Goal: Information Seeking & Learning: Learn about a topic

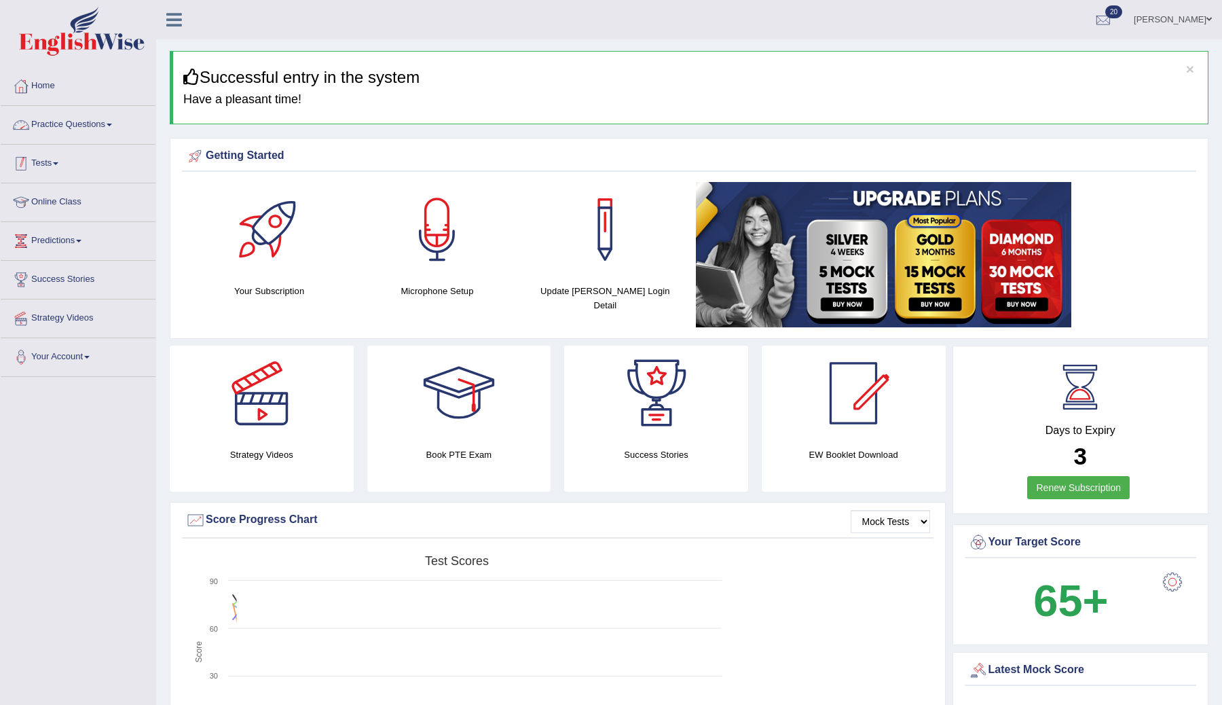
click at [56, 158] on link "Tests" at bounding box center [78, 162] width 155 height 34
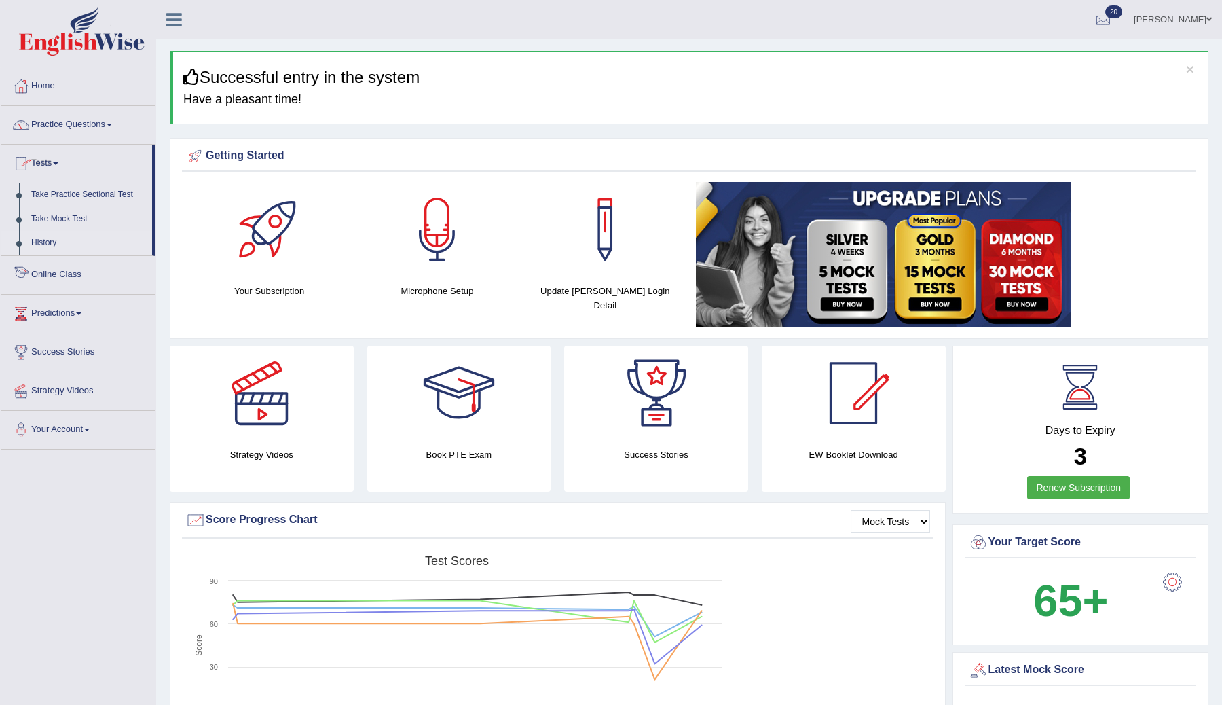
click at [48, 243] on link "History" at bounding box center [88, 243] width 127 height 24
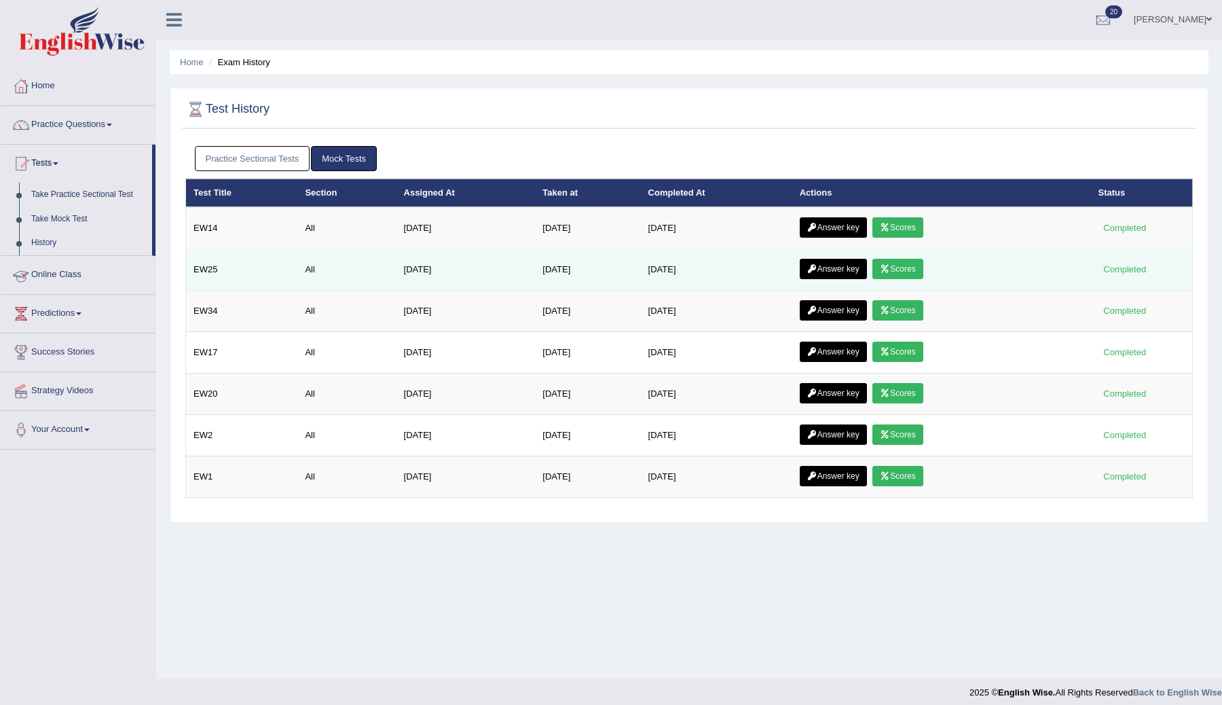
scroll to position [8, 0]
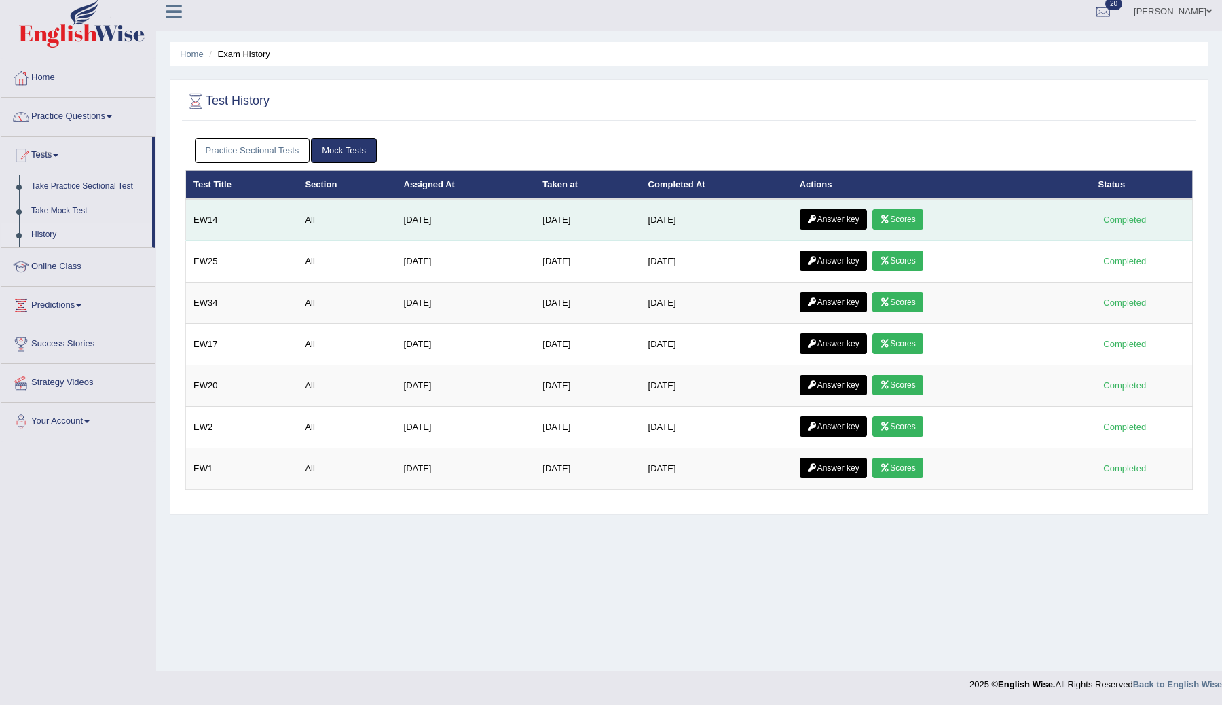
click at [818, 221] on icon at bounding box center [812, 219] width 10 height 8
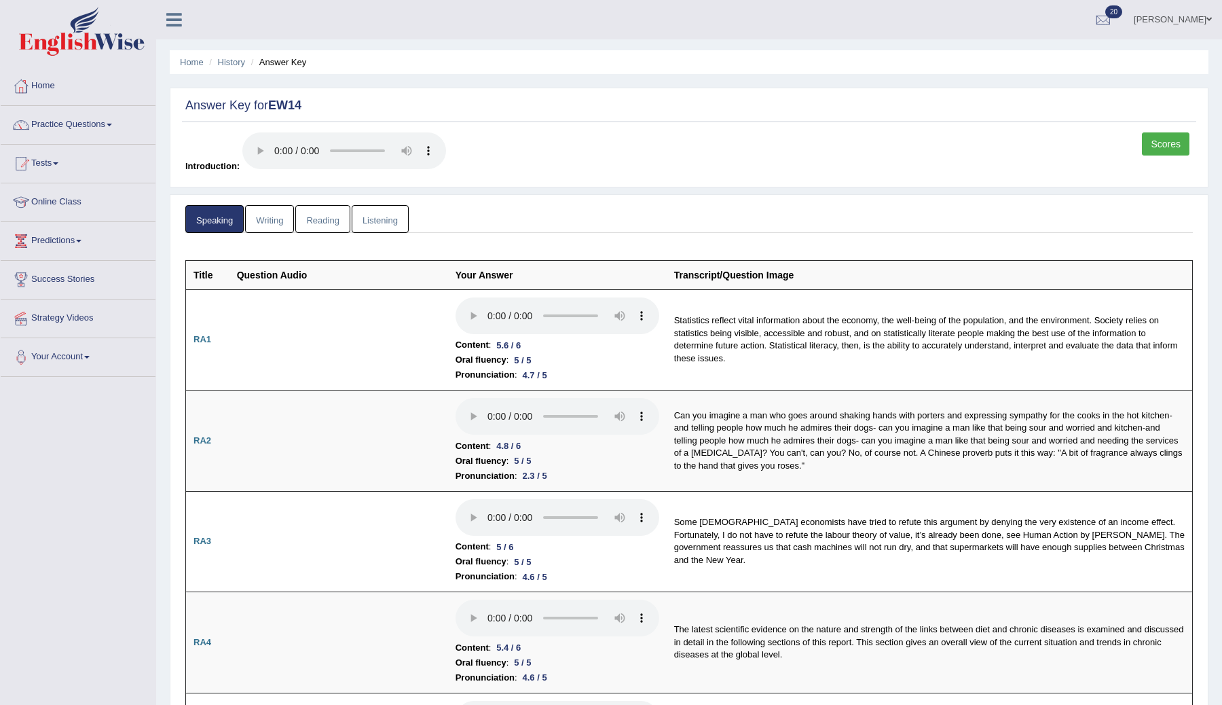
click at [387, 221] on link "Listening" at bounding box center [380, 219] width 57 height 28
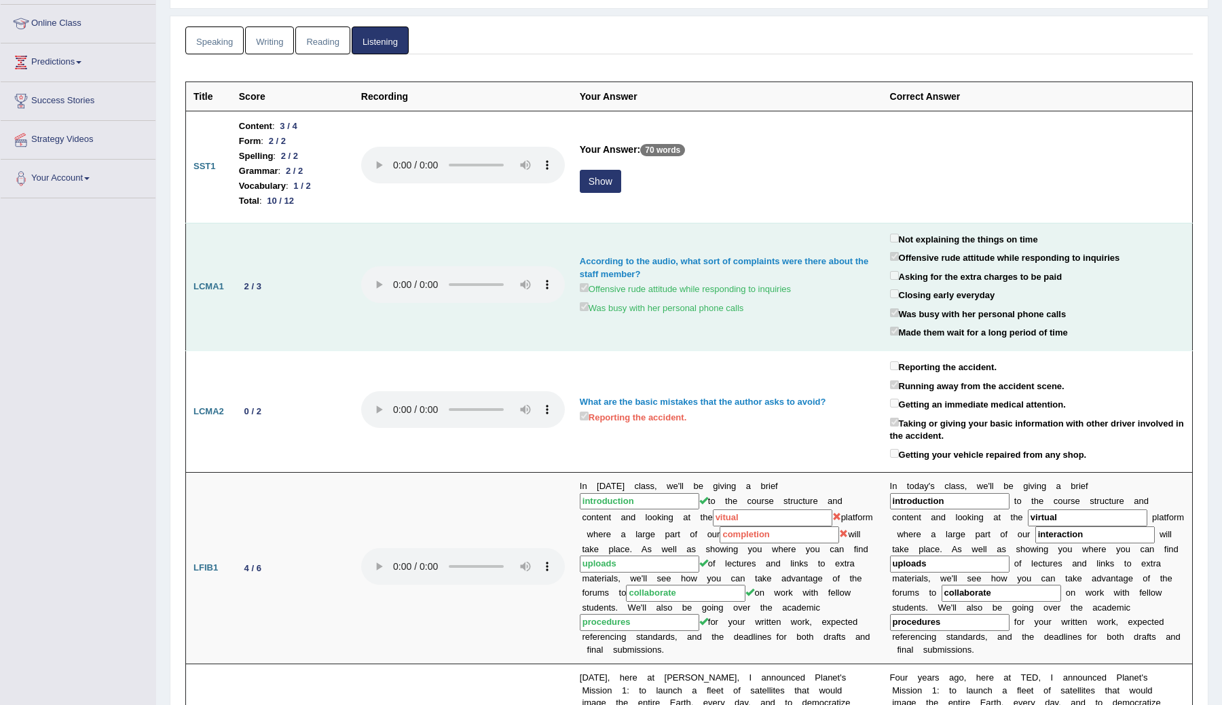
scroll to position [185, 0]
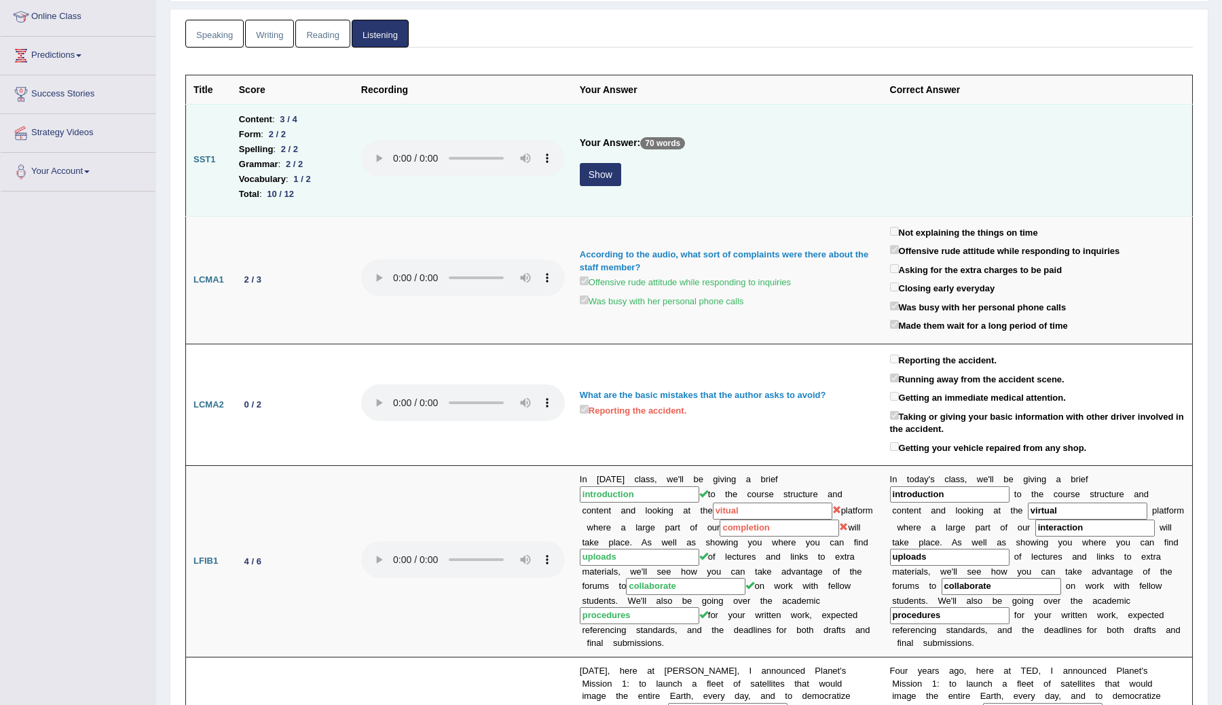
click at [606, 182] on button "Show" at bounding box center [600, 174] width 41 height 23
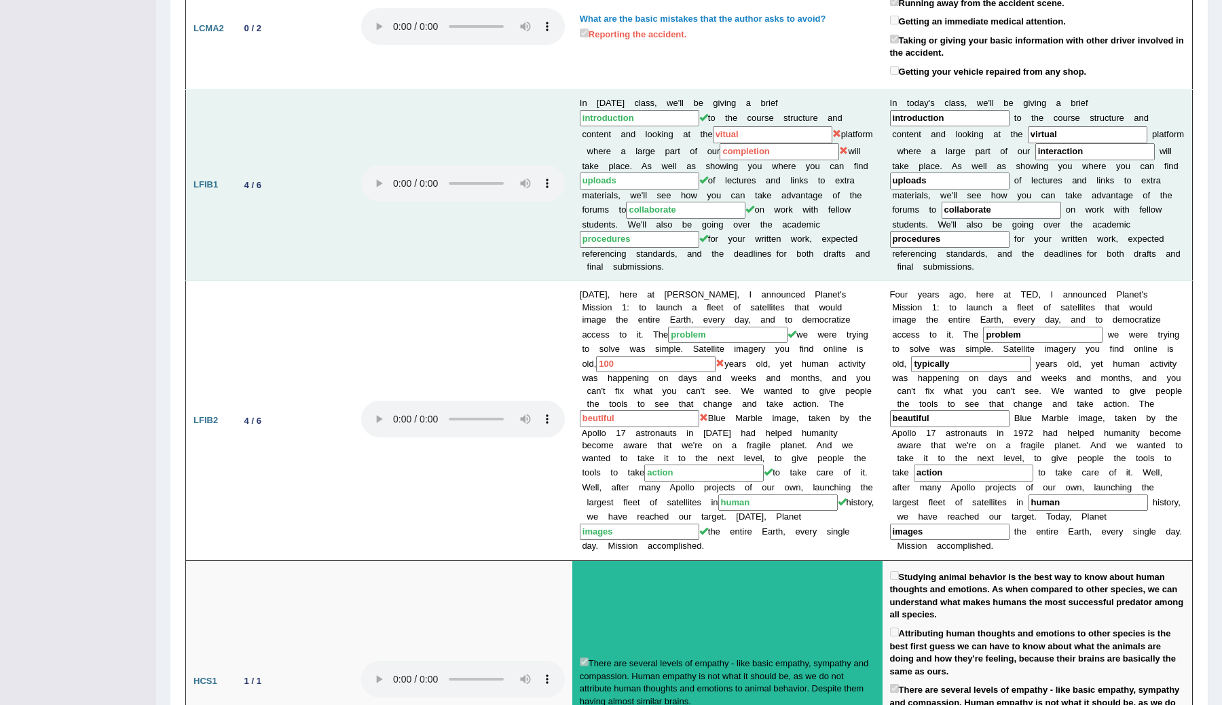
scroll to position [614, 0]
click at [724, 124] on input "vitual" at bounding box center [773, 132] width 120 height 17
click at [713, 128] on input "vitual" at bounding box center [773, 132] width 120 height 17
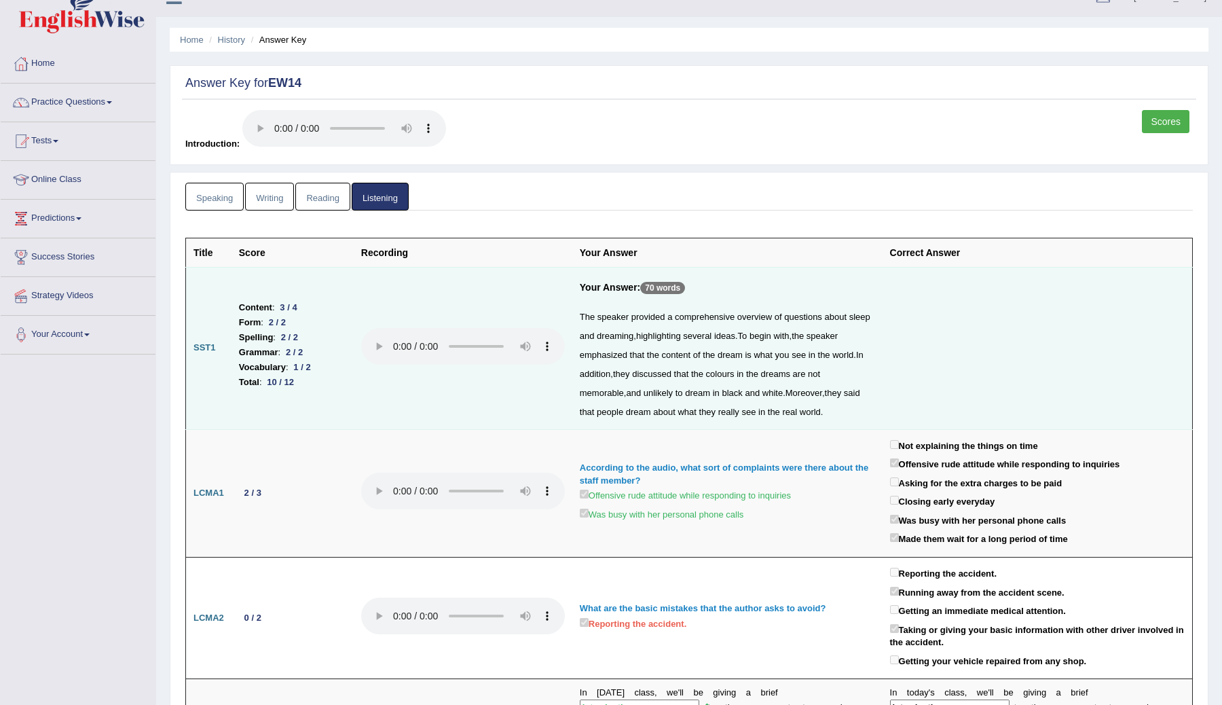
scroll to position [0, 0]
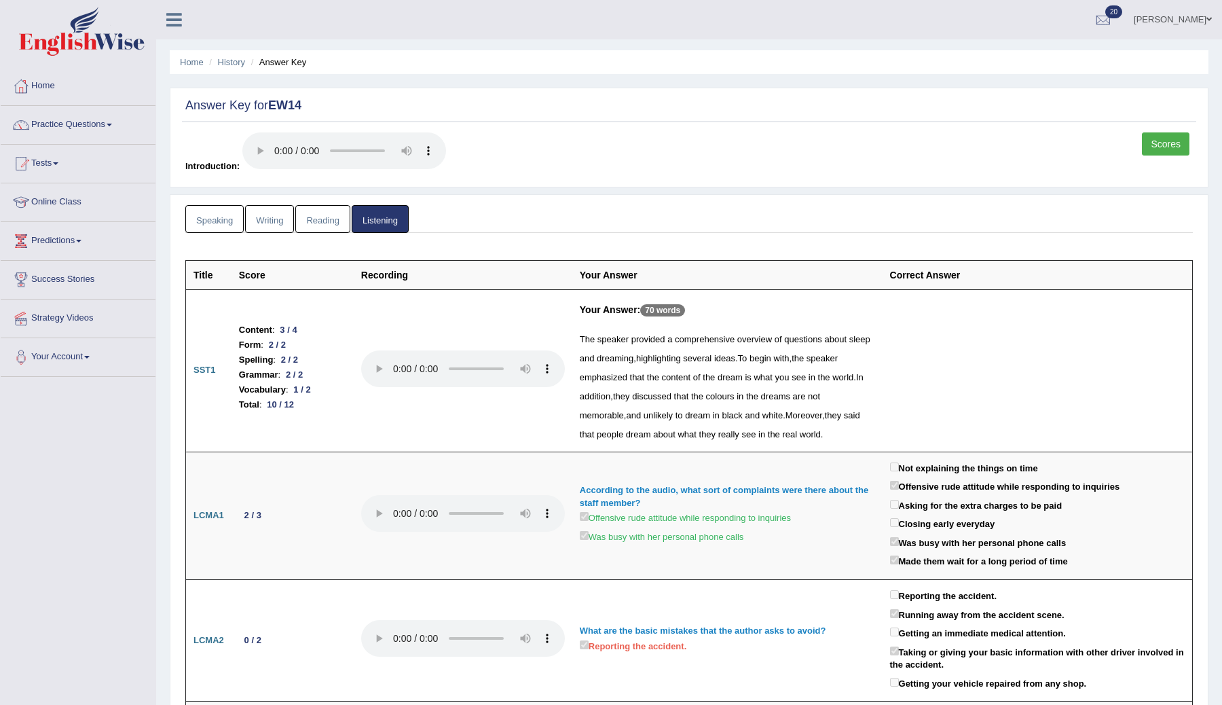
click at [226, 223] on link "Speaking" at bounding box center [214, 219] width 58 height 28
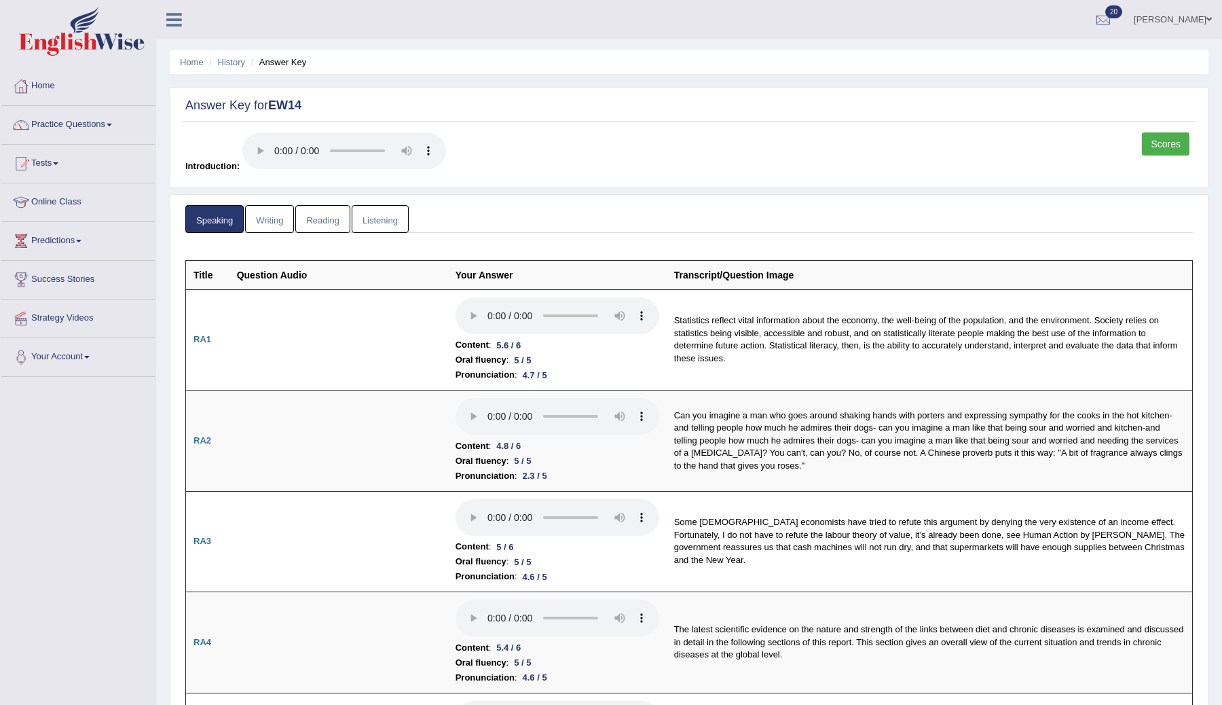
click at [284, 219] on link "Writing" at bounding box center [269, 219] width 49 height 28
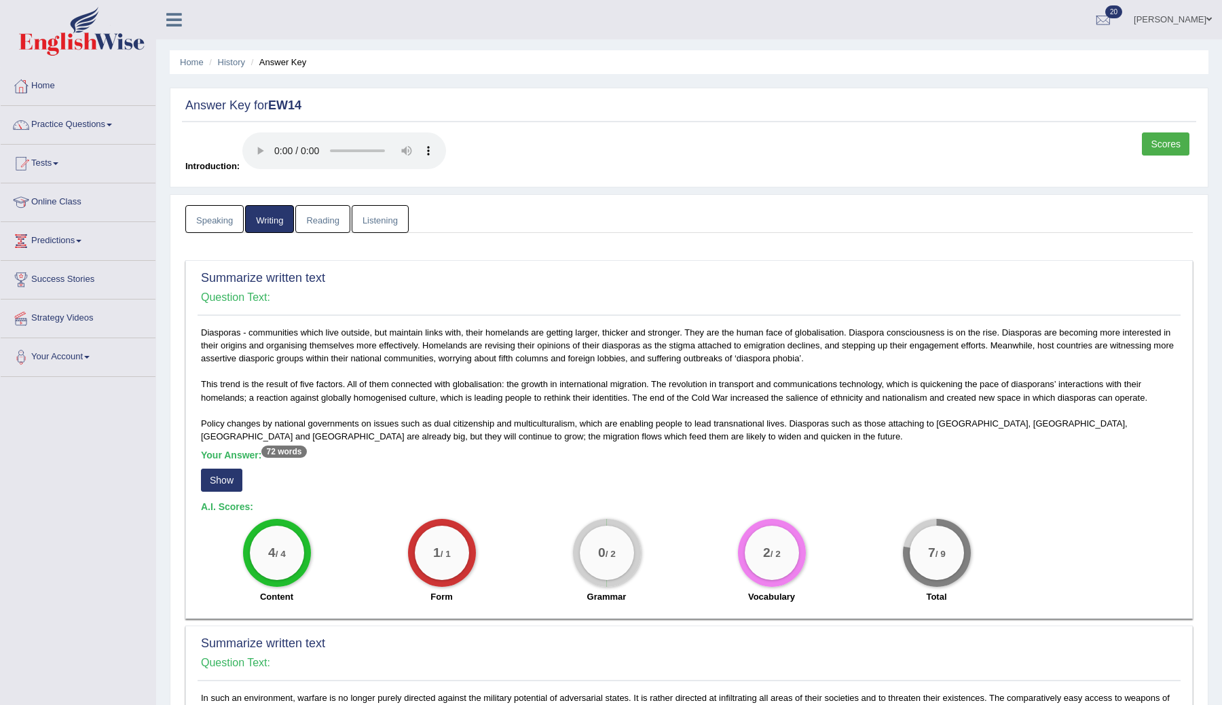
click at [330, 231] on link "Reading" at bounding box center [322, 219] width 54 height 28
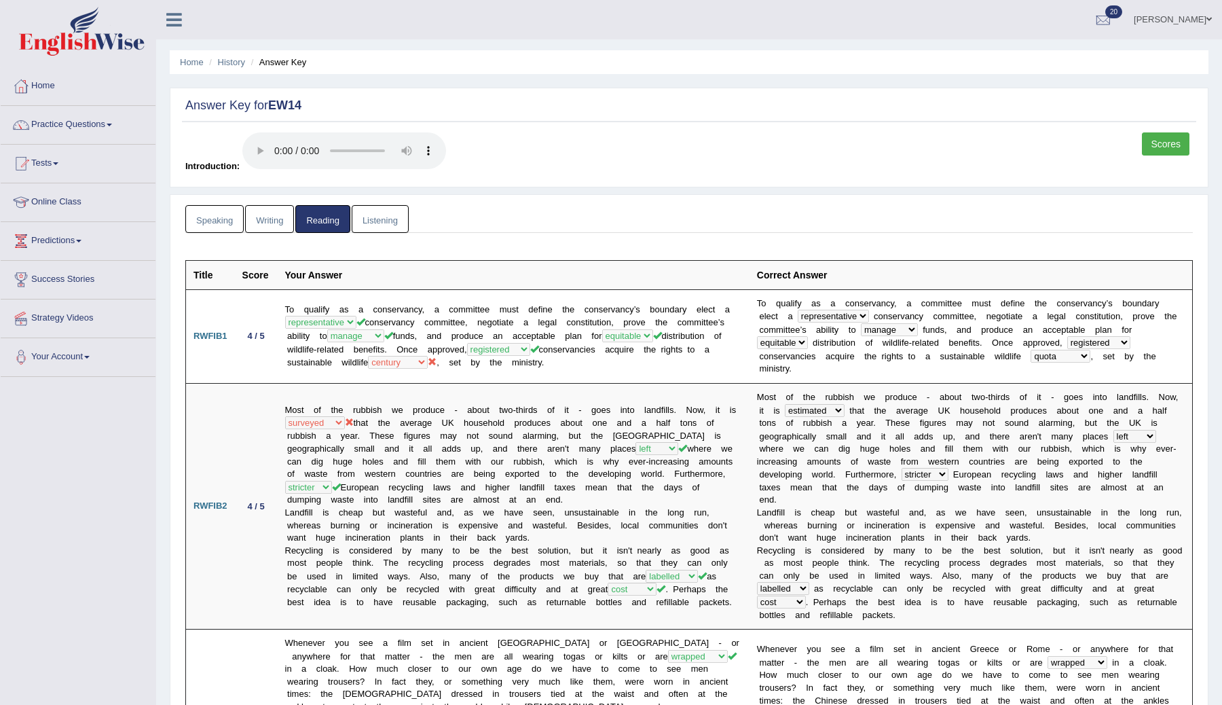
click at [376, 224] on link "Listening" at bounding box center [380, 219] width 57 height 28
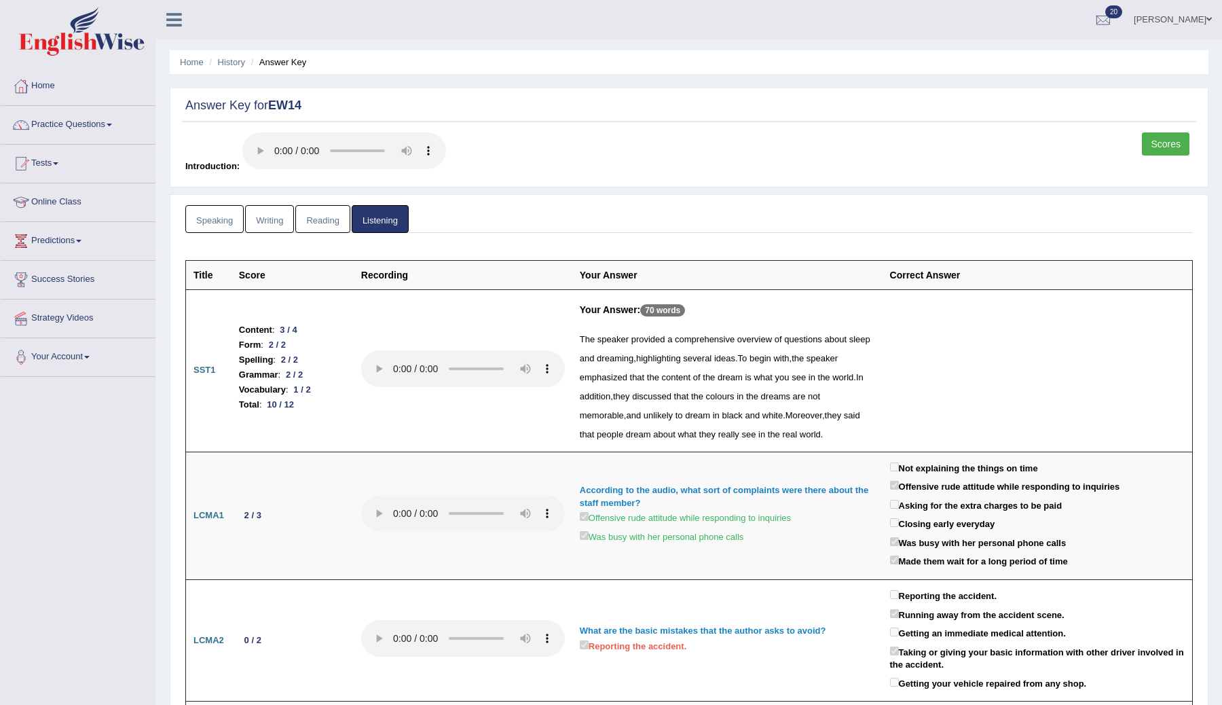
click at [229, 228] on link "Speaking" at bounding box center [214, 219] width 58 height 28
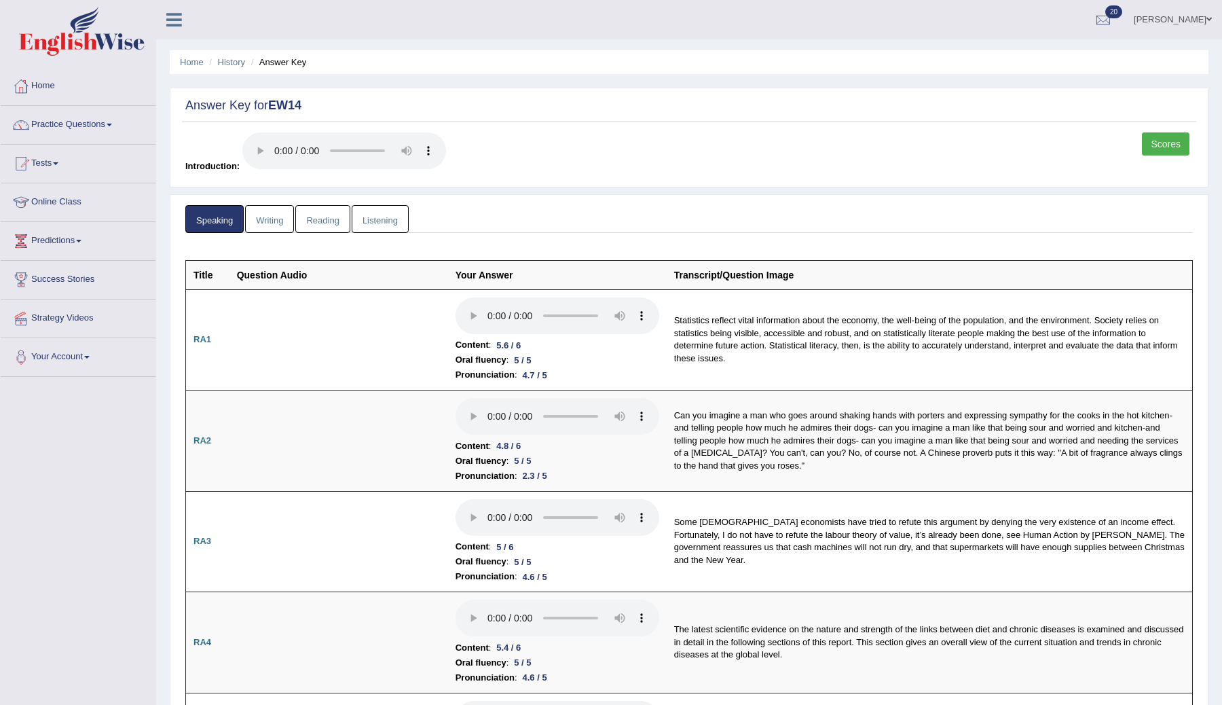
click at [1154, 142] on link "Scores" at bounding box center [1166, 143] width 48 height 23
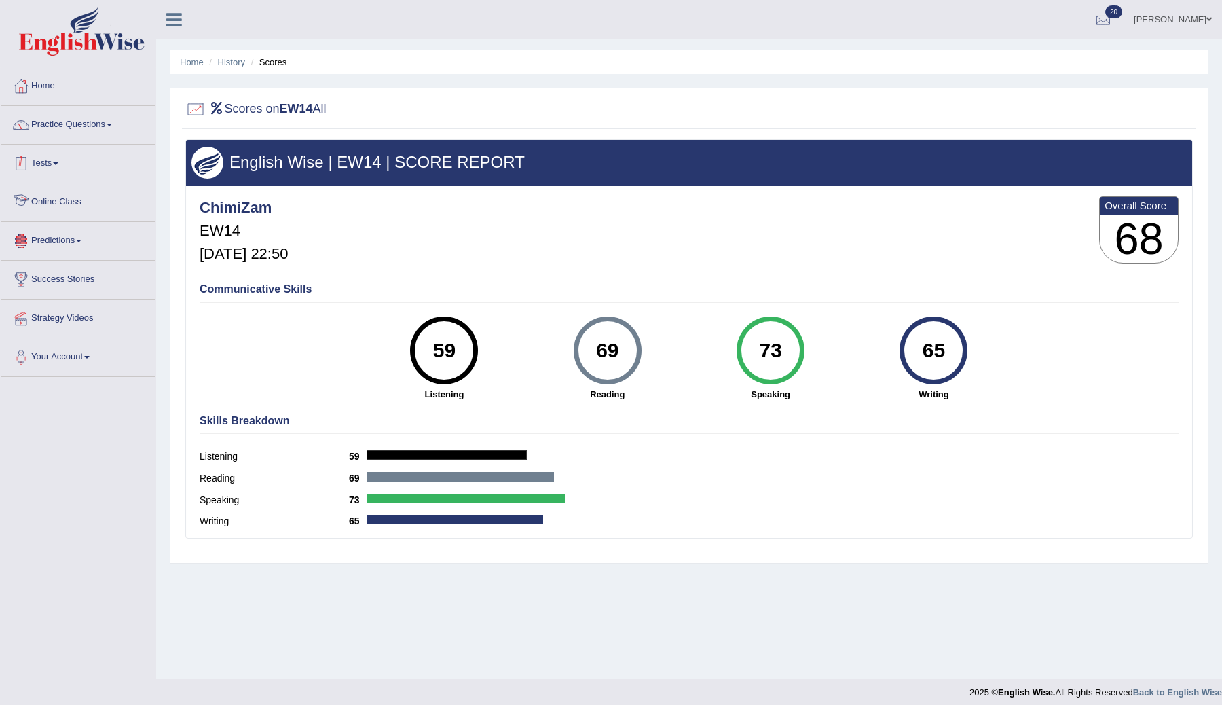
click at [48, 170] on link "Tests" at bounding box center [78, 162] width 155 height 34
click at [99, 129] on link "Practice Questions" at bounding box center [78, 123] width 155 height 34
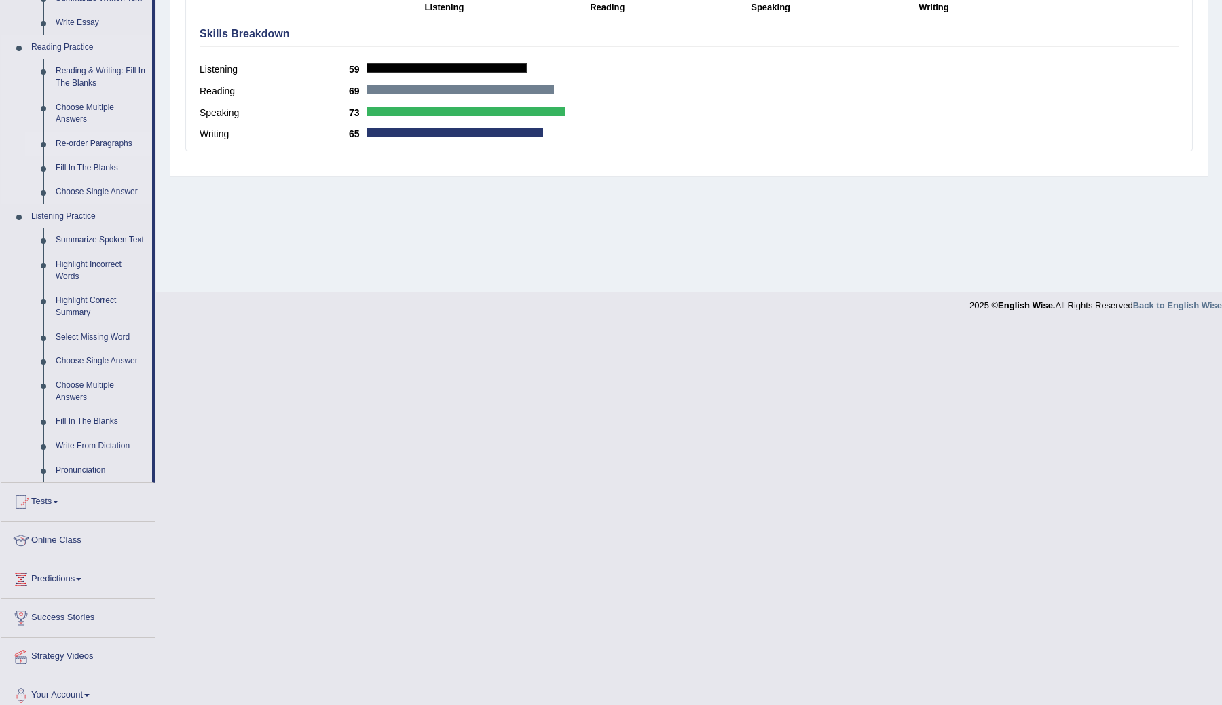
scroll to position [410, 0]
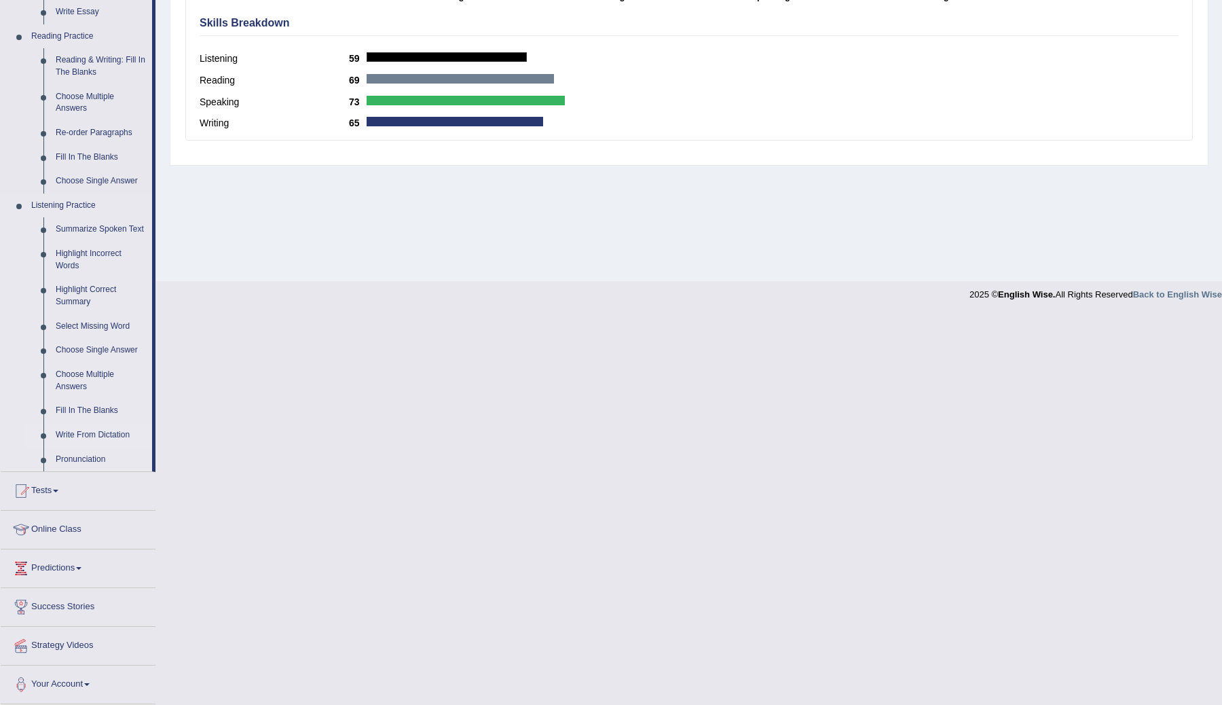
click at [114, 436] on link "Write From Dictation" at bounding box center [101, 435] width 103 height 24
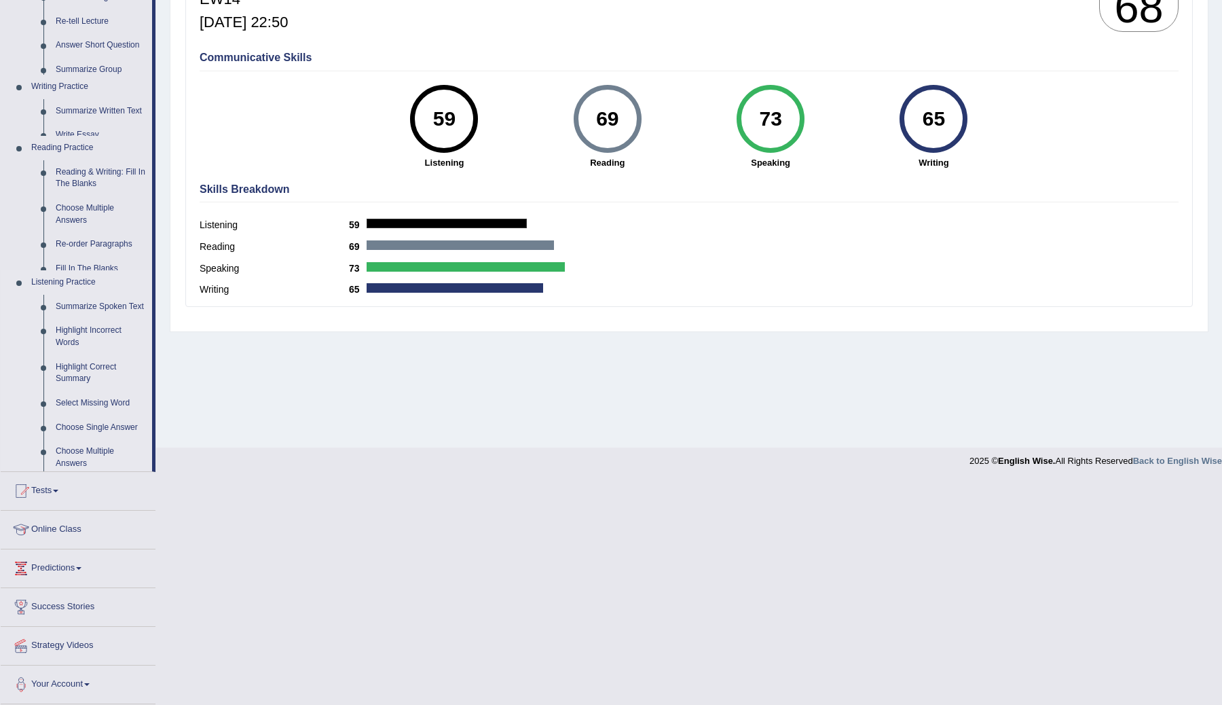
scroll to position [8, 0]
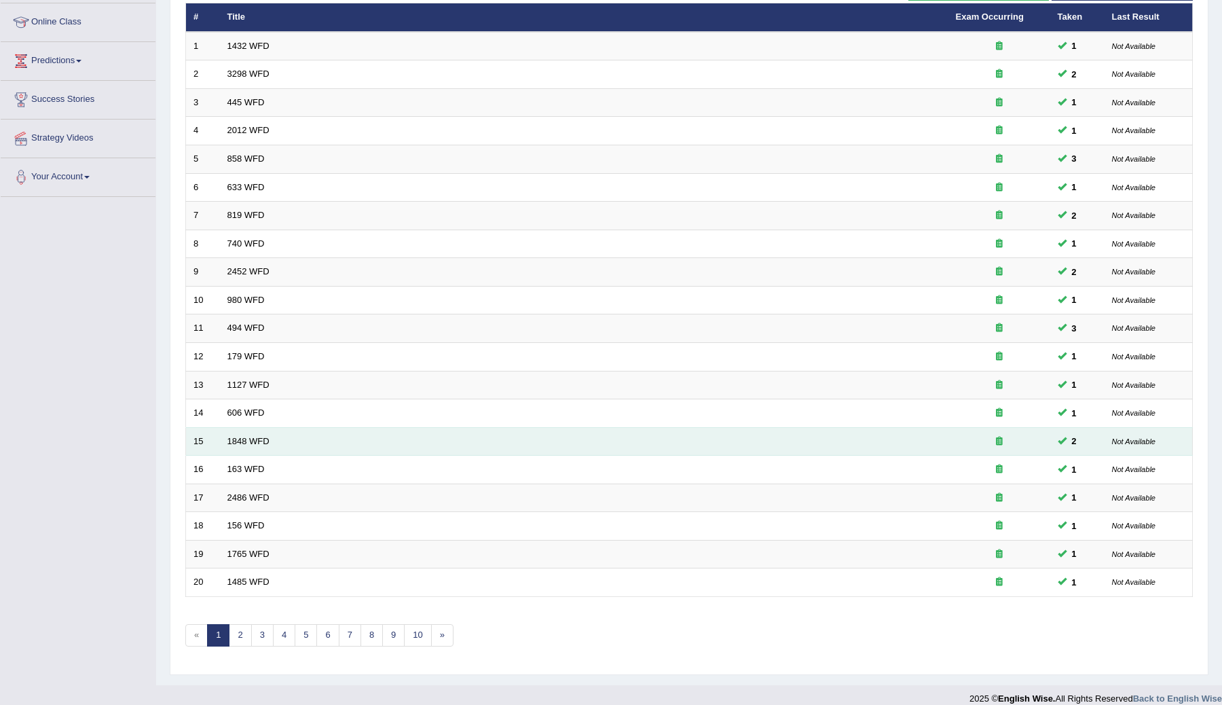
scroll to position [179, 0]
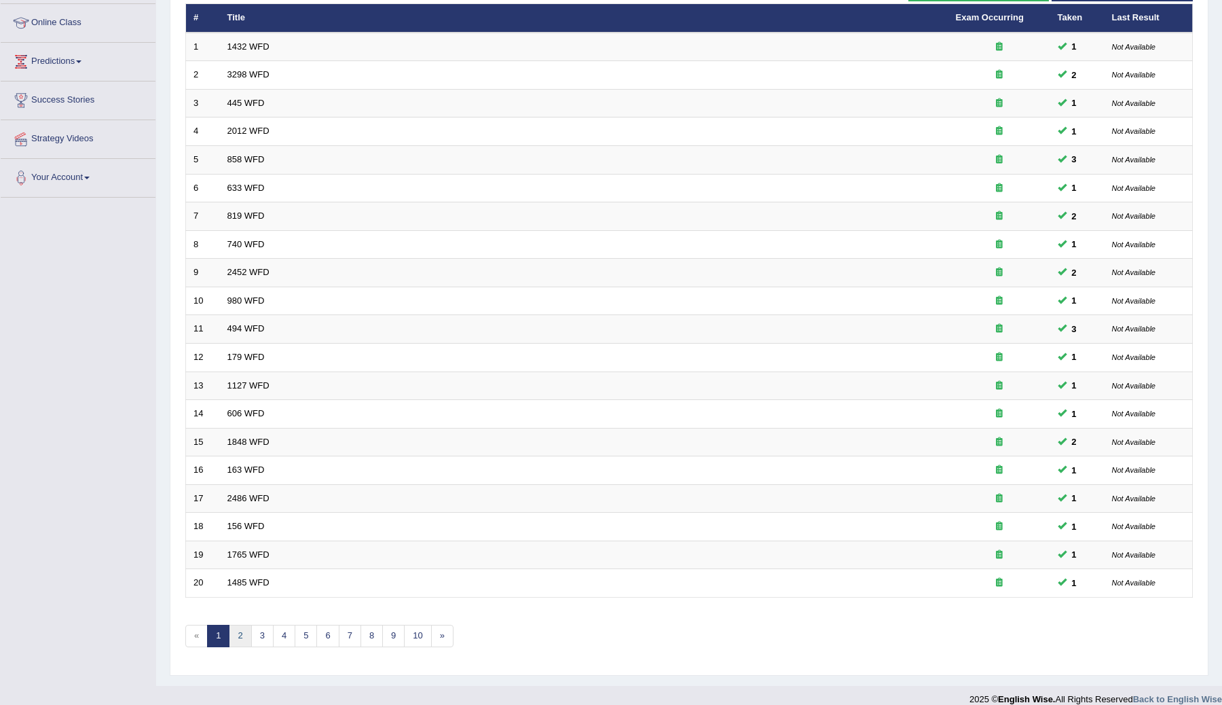
click at [241, 634] on link "2" at bounding box center [240, 636] width 22 height 22
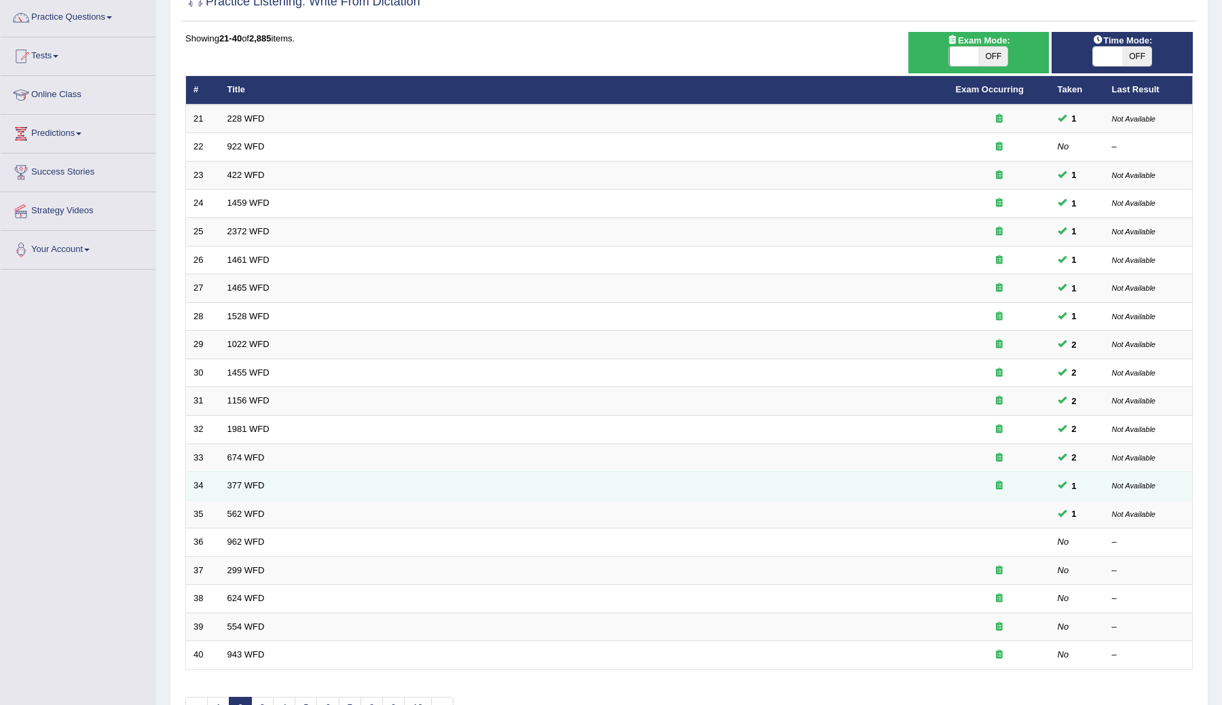
scroll to position [173, 0]
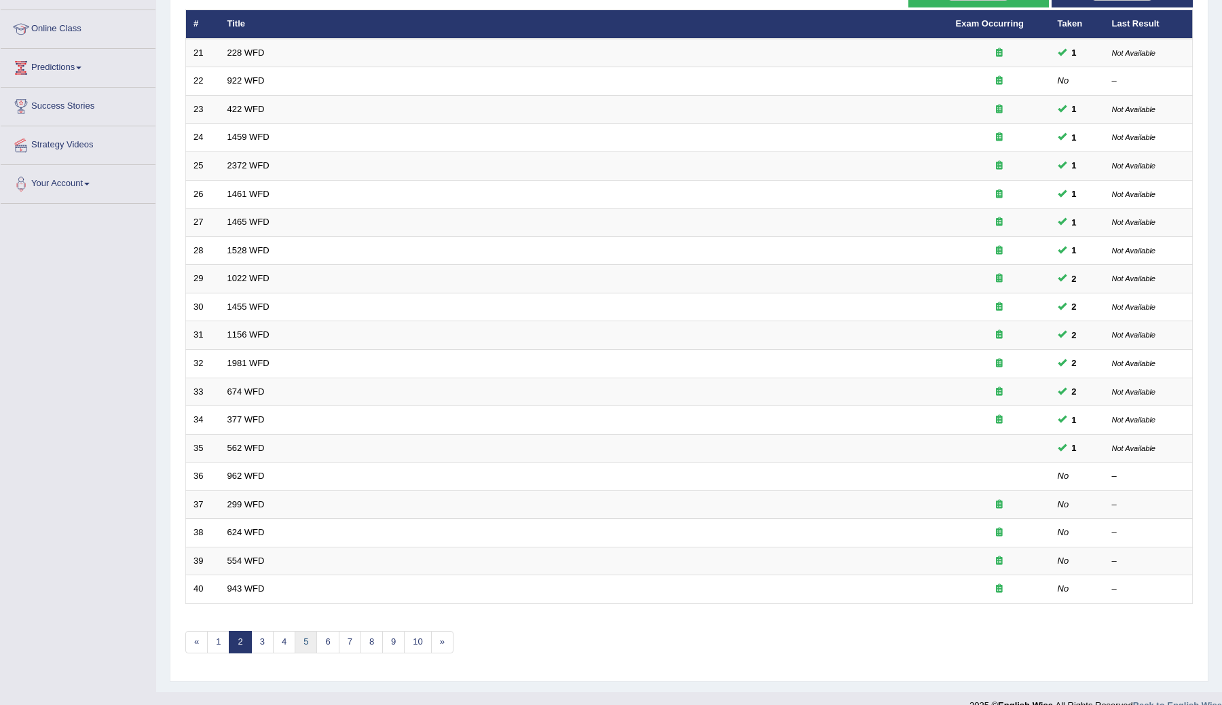
click at [302, 648] on link "5" at bounding box center [306, 642] width 22 height 22
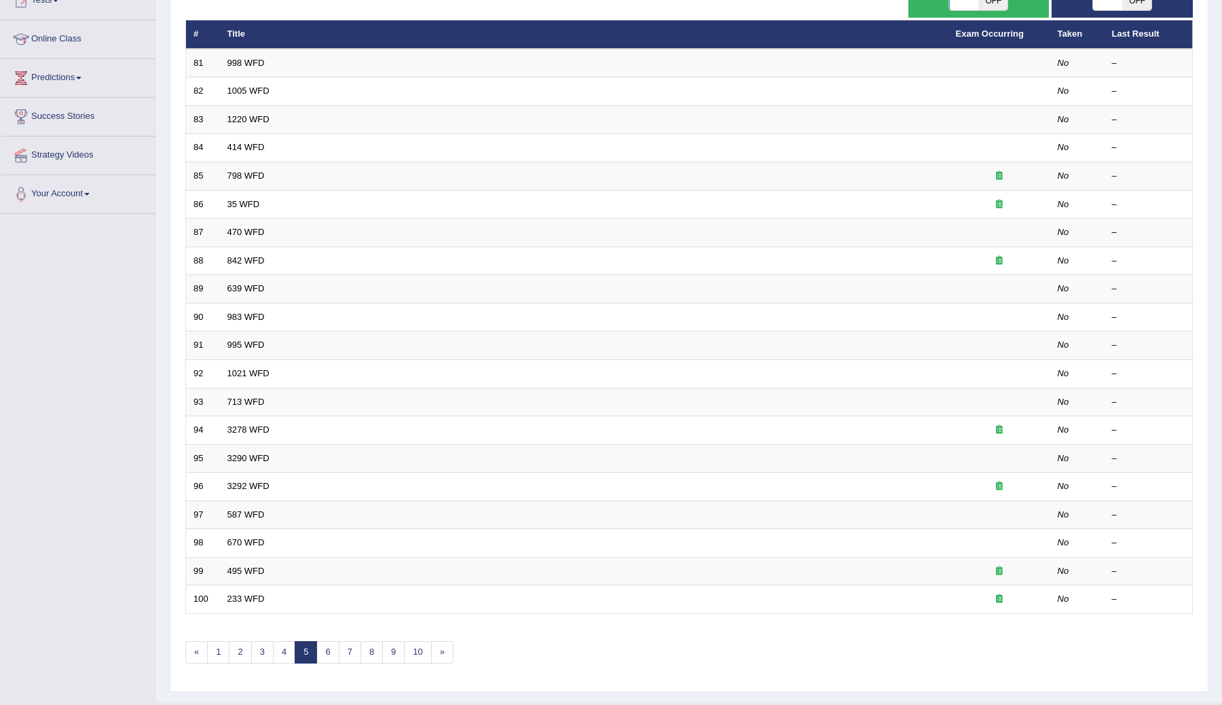
scroll to position [176, 0]
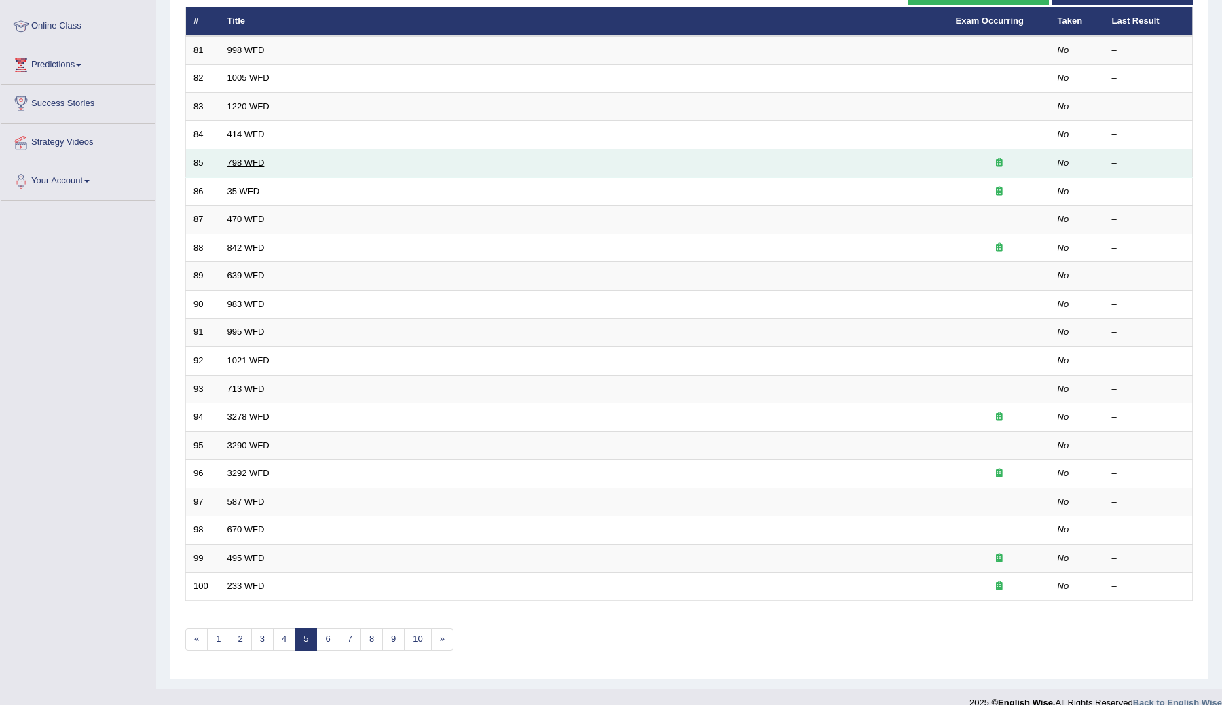
click at [231, 167] on link "798 WFD" at bounding box center [245, 163] width 37 height 10
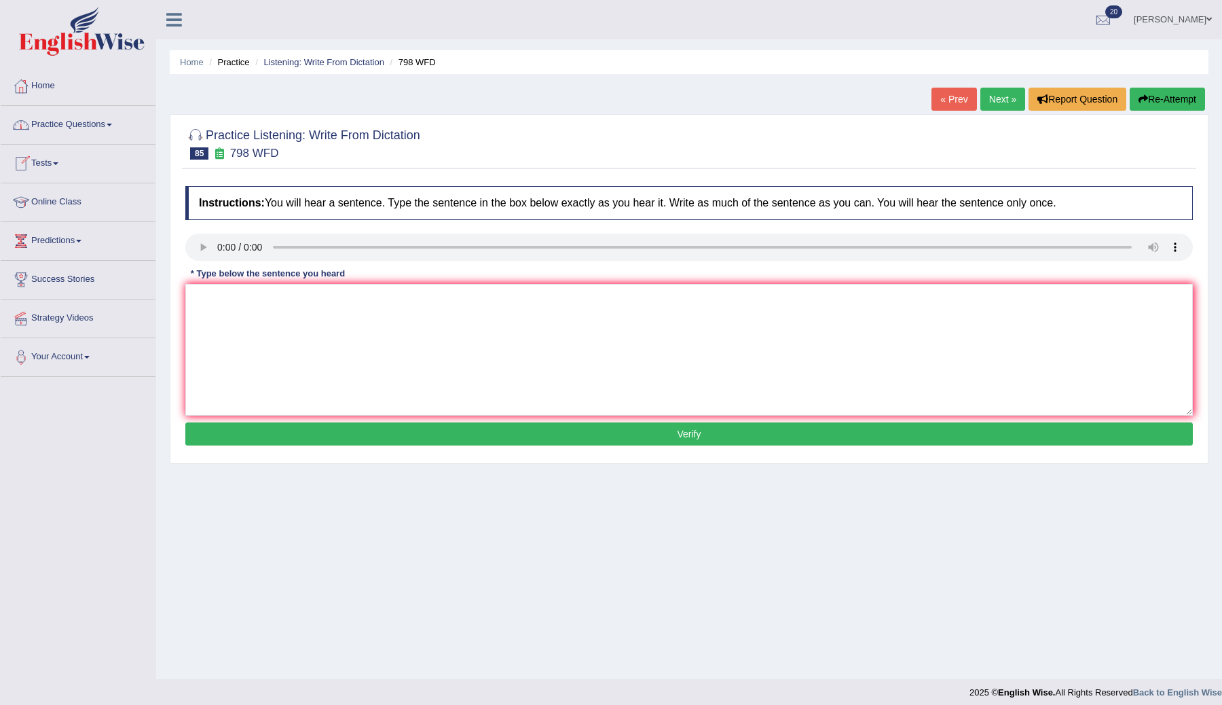
click at [220, 283] on div "Instructions: You will hear a sentence. Type the sentence in the box below exac…" at bounding box center [689, 317] width 1015 height 277
click at [215, 308] on textarea at bounding box center [689, 350] width 1008 height 132
click at [305, 299] on textarea "Sugar is a compound inlcuding oxygen and carbon" at bounding box center [689, 350] width 1008 height 132
type textarea "Sugar is a compound inccluding oxygen and carbon"
click at [513, 433] on button "Verify" at bounding box center [689, 433] width 1008 height 23
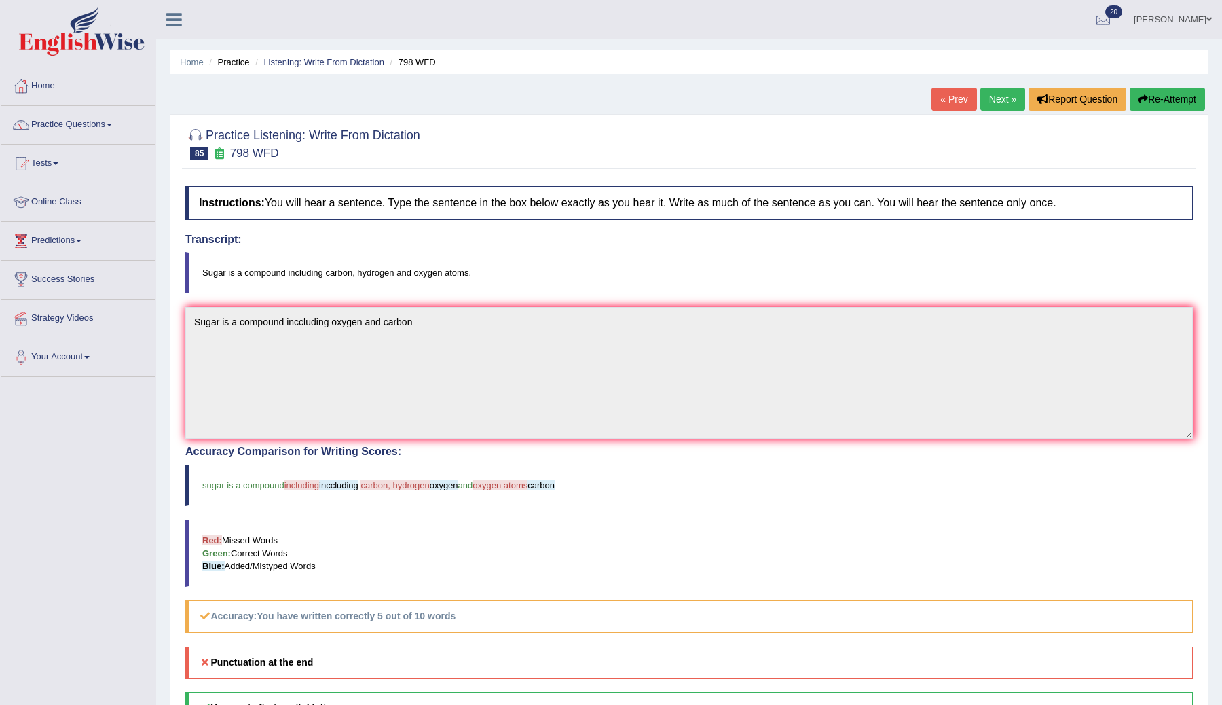
click at [1143, 96] on icon "button" at bounding box center [1144, 99] width 10 height 10
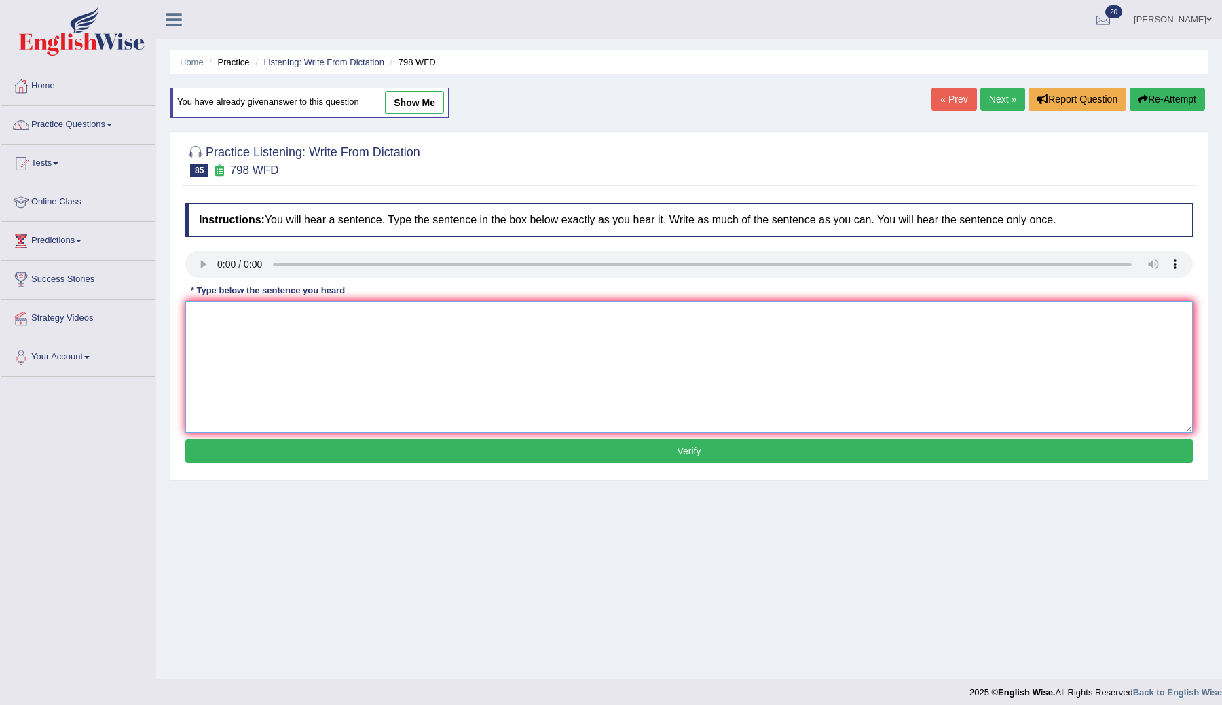
click at [217, 308] on textarea at bounding box center [689, 367] width 1008 height 132
type textarea "Sugar is a compound including carbon, hydrogen, and oxygen atoms."
click at [566, 461] on button "Verify" at bounding box center [689, 450] width 1008 height 23
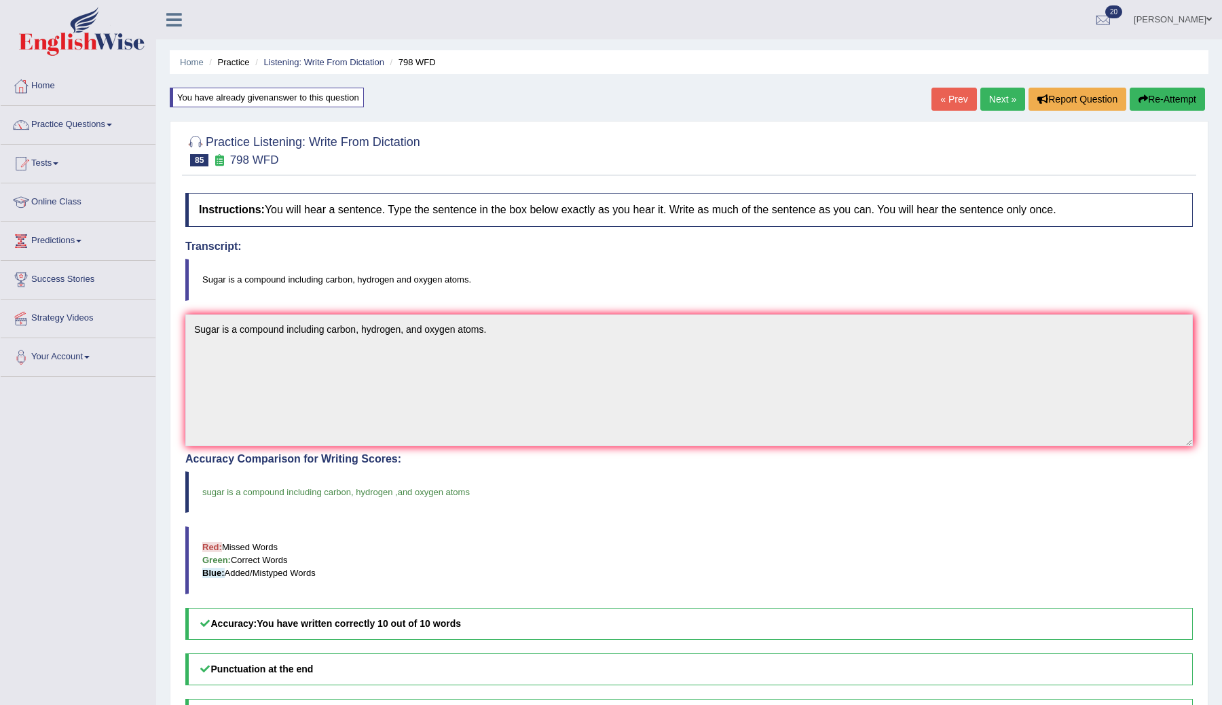
click at [994, 99] on link "Next »" at bounding box center [1003, 99] width 45 height 23
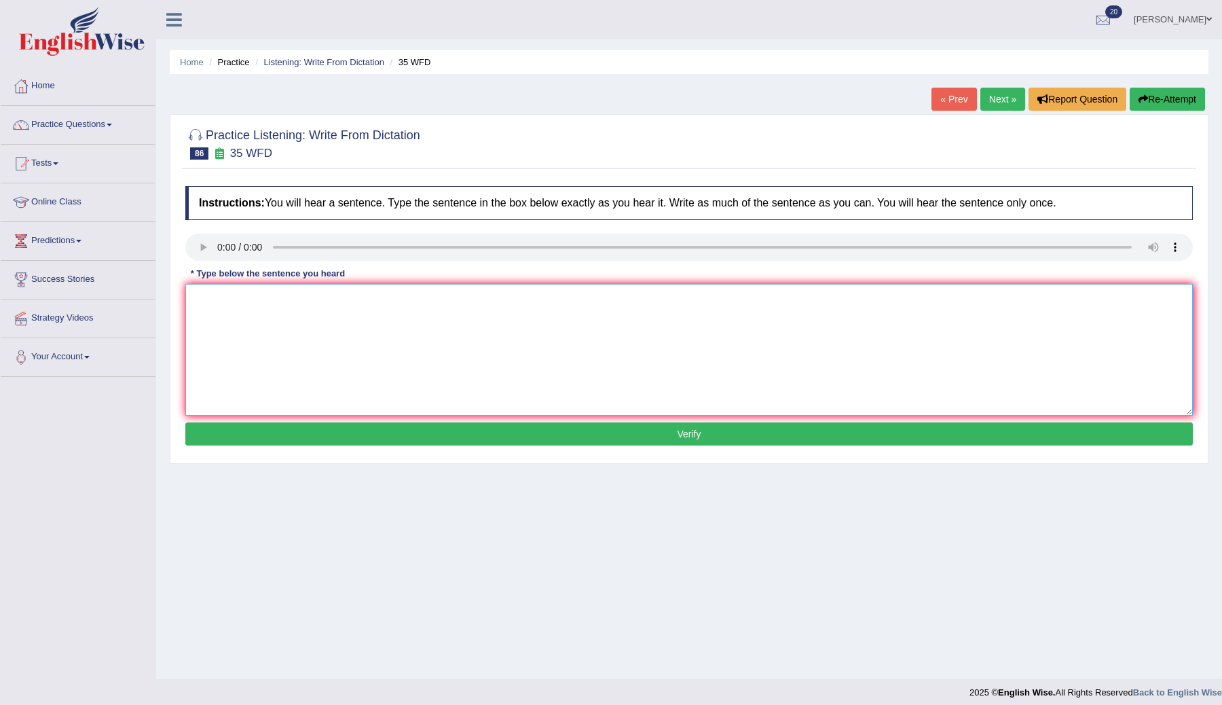
click at [211, 294] on textarea at bounding box center [689, 350] width 1008 height 132
click at [308, 302] on textarea "Students who study environmetnal bilogy need to do field work." at bounding box center [689, 350] width 1008 height 132
click at [338, 299] on textarea "Students who study environmetnal bilogy need to do field work." at bounding box center [689, 350] width 1008 height 132
click at [326, 302] on textarea "Students who study environmetall bilogy need to do field work." at bounding box center [689, 350] width 1008 height 132
click at [357, 299] on textarea "Students who study environmentall bilogy need to do field work." at bounding box center [689, 350] width 1008 height 132
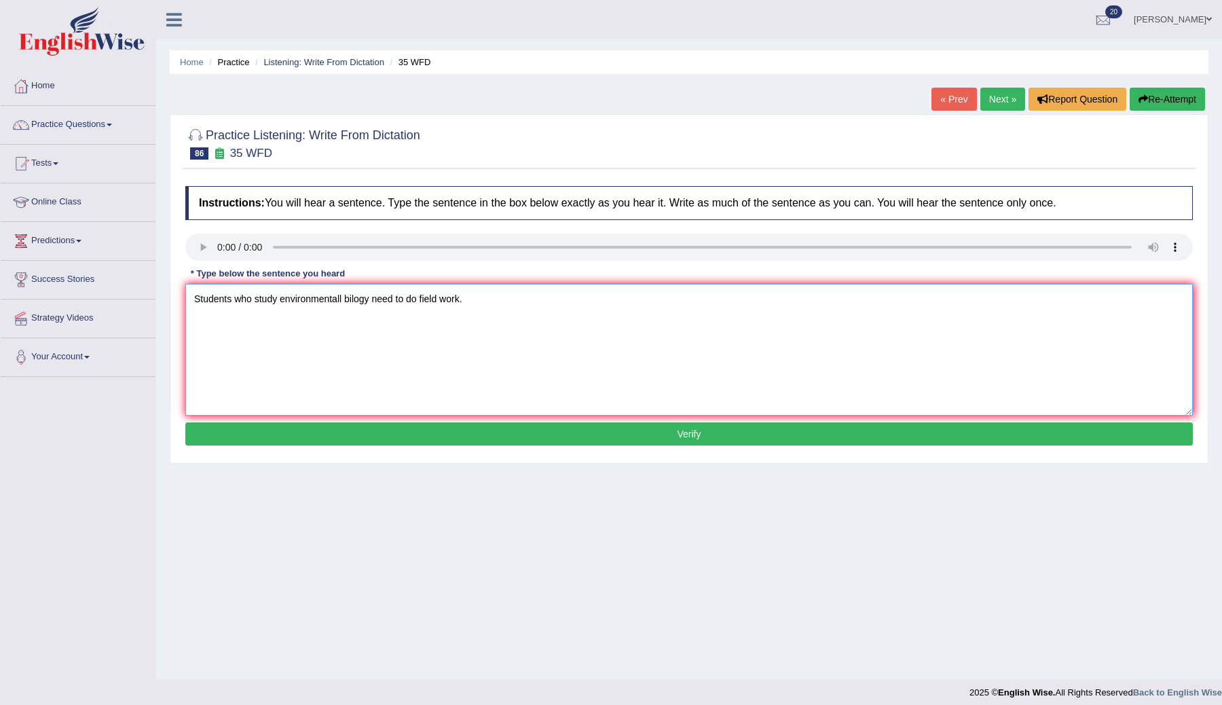
click at [353, 299] on textarea "Students who study environmentall bilogy need to do field work." at bounding box center [689, 350] width 1008 height 132
click at [344, 301] on textarea "Students who study environmentall biology need to do field work." at bounding box center [689, 350] width 1008 height 132
click at [488, 302] on textarea "Students who study environmental biology need to do field work." at bounding box center [689, 350] width 1008 height 132
click at [448, 297] on textarea "Students who study environmental biology need to do field work." at bounding box center [689, 350] width 1008 height 132
type textarea "Students who study environmental biology need to do fieldwork."
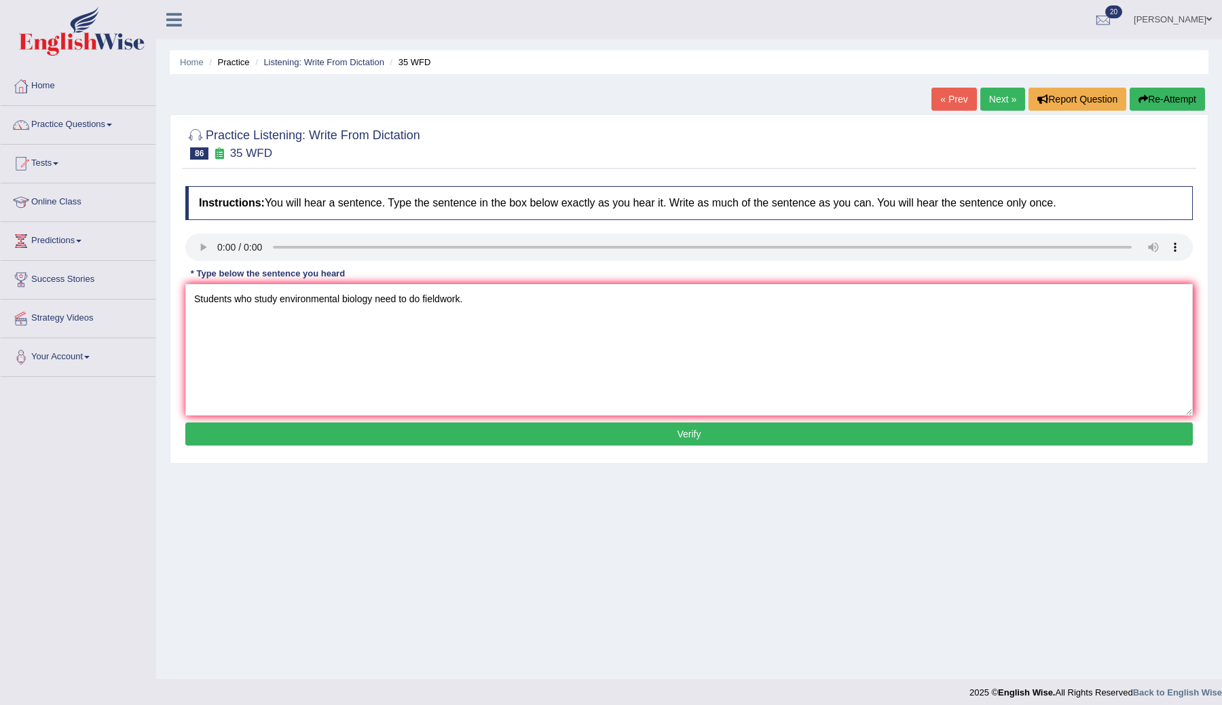
click at [469, 434] on button "Verify" at bounding box center [689, 433] width 1008 height 23
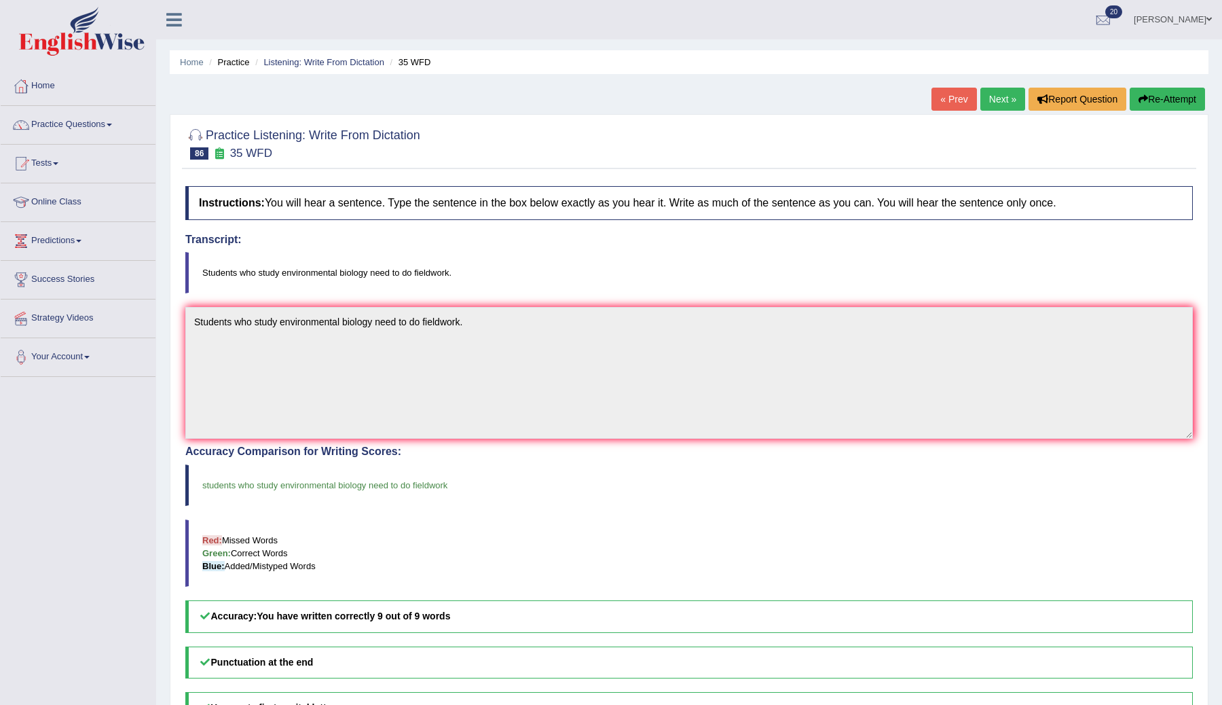
click at [996, 98] on link "Next »" at bounding box center [1003, 99] width 45 height 23
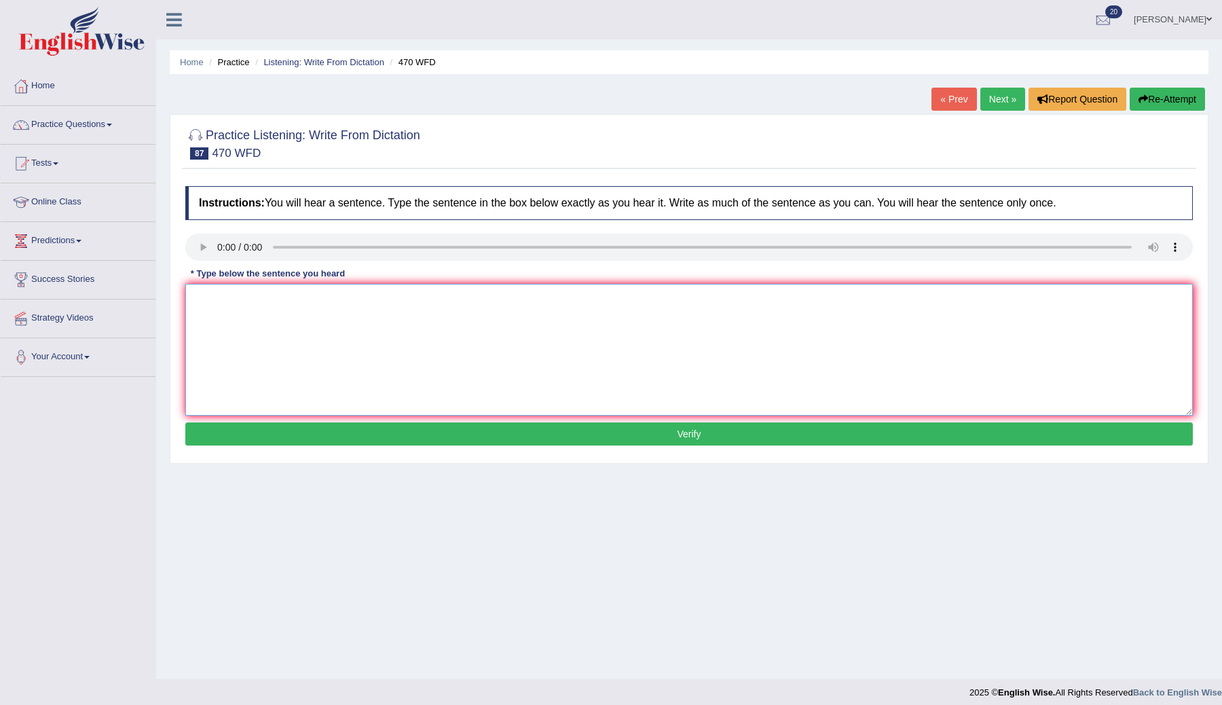
click at [217, 304] on textarea at bounding box center [689, 350] width 1008 height 132
click at [227, 298] on textarea "Assignemtns must be submitted at the end of the term." at bounding box center [689, 350] width 1008 height 132
click at [232, 298] on textarea "Assignmtns must be submitted at the end of the term." at bounding box center [689, 350] width 1008 height 132
click at [245, 297] on textarea "Assignmetns must be submitted at the end of the term." at bounding box center [689, 350] width 1008 height 132
click at [278, 313] on textarea "Assignments must be submitted at the end of the term." at bounding box center [689, 350] width 1008 height 132
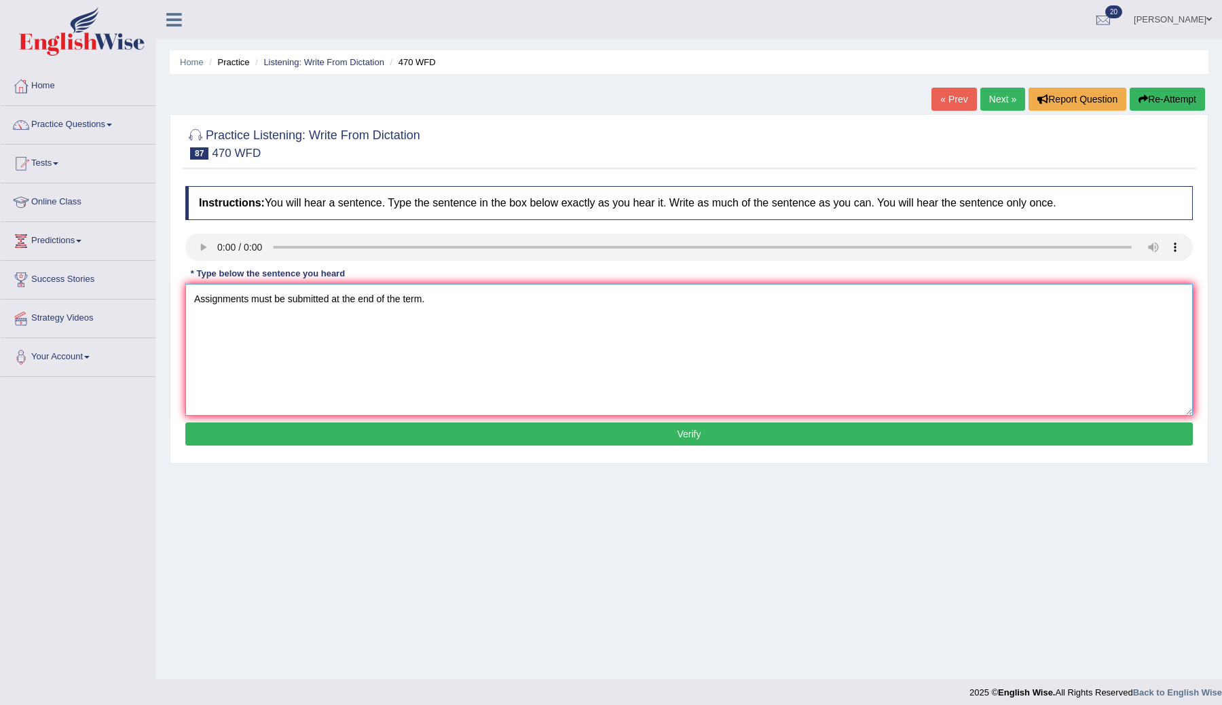
click at [393, 301] on textarea "Assignments must be submitted at the end of the term." at bounding box center [689, 350] width 1008 height 132
type textarea "Assignments must be submitted at the end of the term."
click at [510, 429] on button "Verify" at bounding box center [689, 433] width 1008 height 23
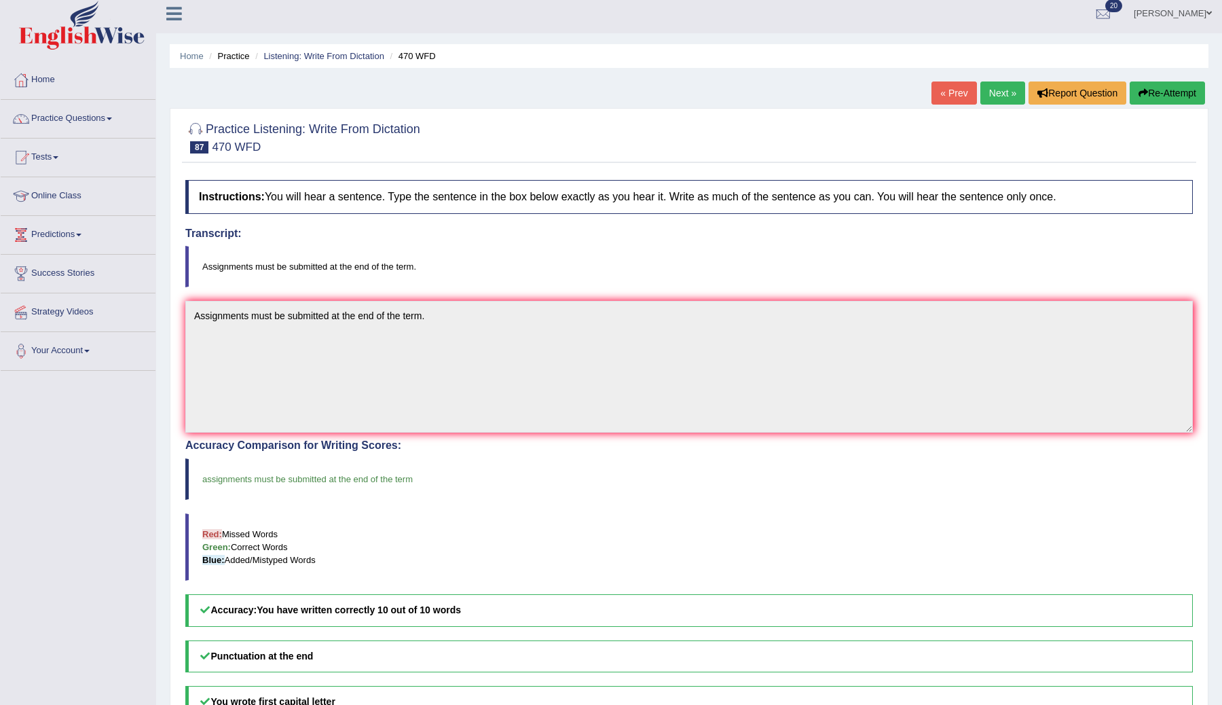
scroll to position [7, 0]
click at [995, 92] on link "Next »" at bounding box center [1003, 92] width 45 height 23
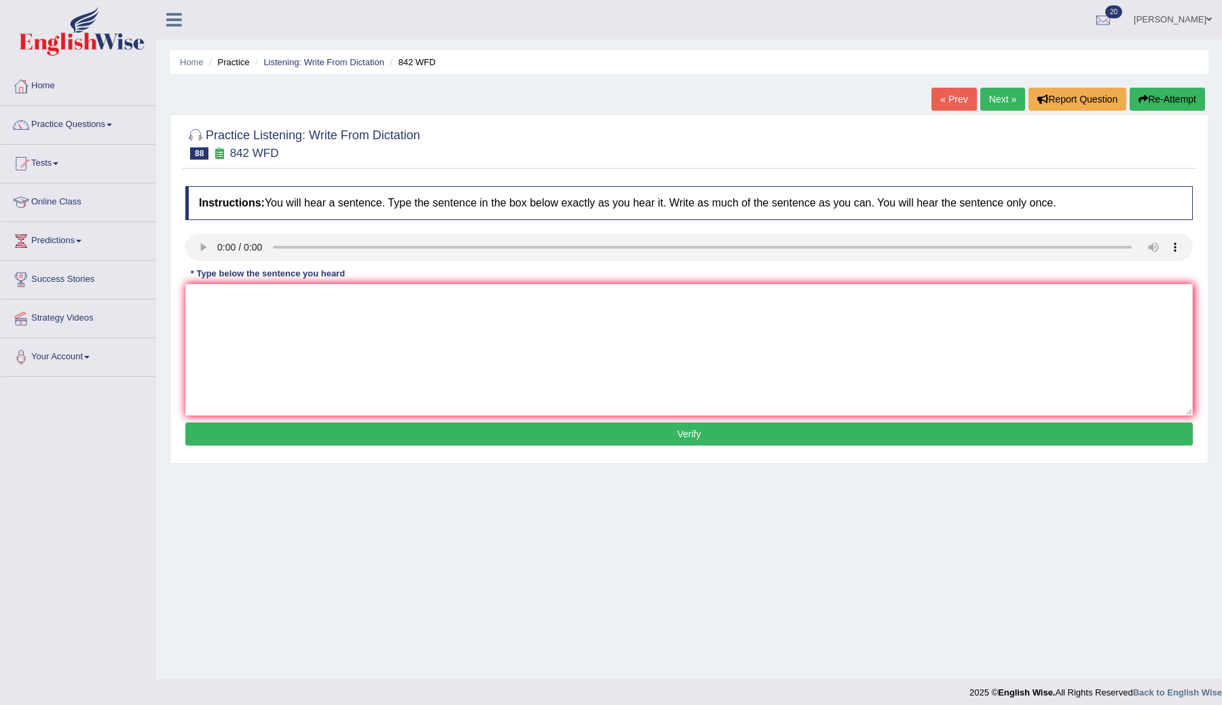
click at [213, 279] on div "* Type below the sentence you heard" at bounding box center [267, 274] width 165 height 13
click at [213, 291] on textarea at bounding box center [689, 350] width 1008 height 132
click at [314, 303] on textarea "Social policy is a study social respondents for the government." at bounding box center [689, 350] width 1008 height 132
click at [293, 302] on textarea "Social policy is a study social respondents for the government." at bounding box center [689, 350] width 1008 height 132
click at [545, 295] on textarea "Social policy is a study of social respondents for the government." at bounding box center [689, 350] width 1008 height 132
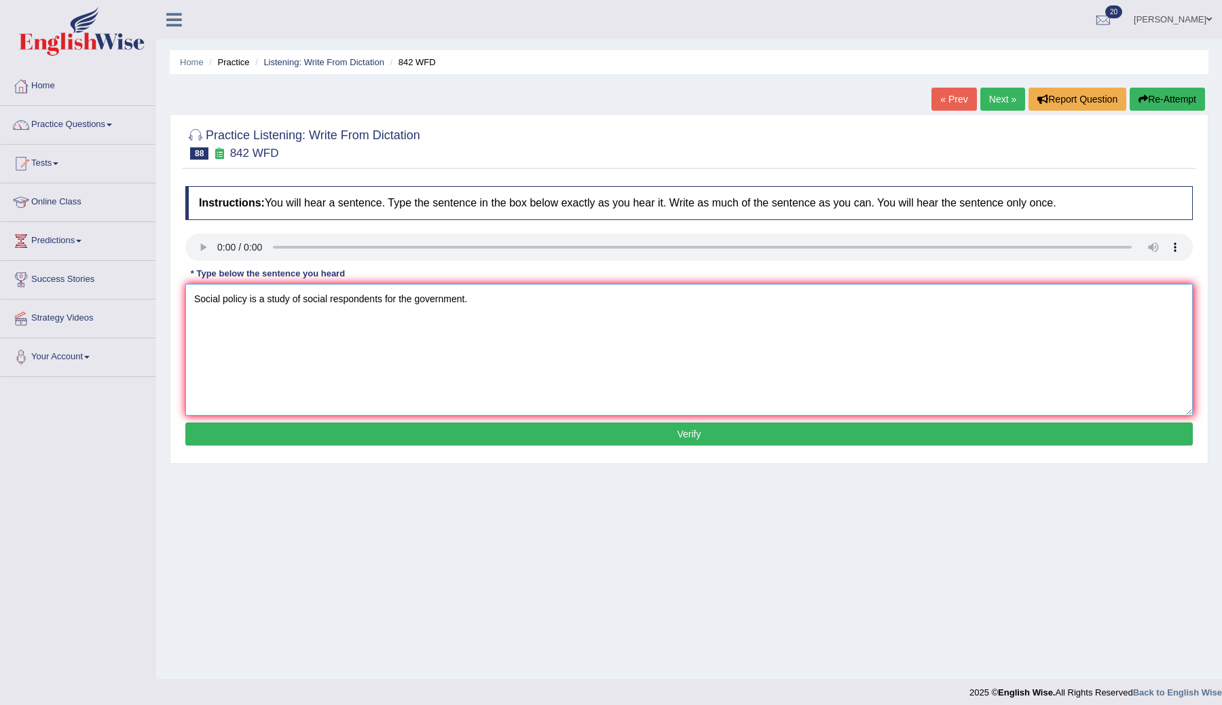
type textarea "Social policy is a study of social respondents for the government."
click at [561, 434] on button "Verify" at bounding box center [689, 433] width 1008 height 23
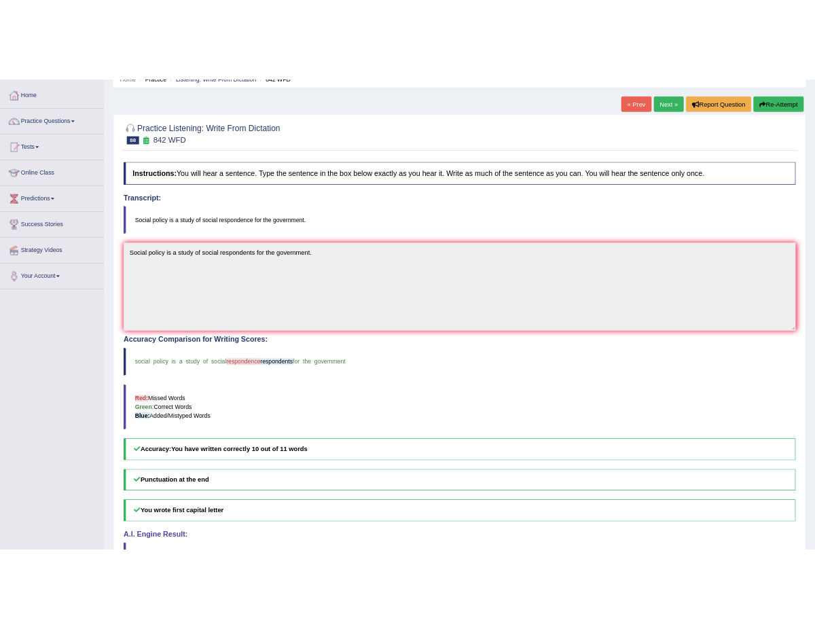
scroll to position [64, 0]
